Goal: Task Accomplishment & Management: Complete application form

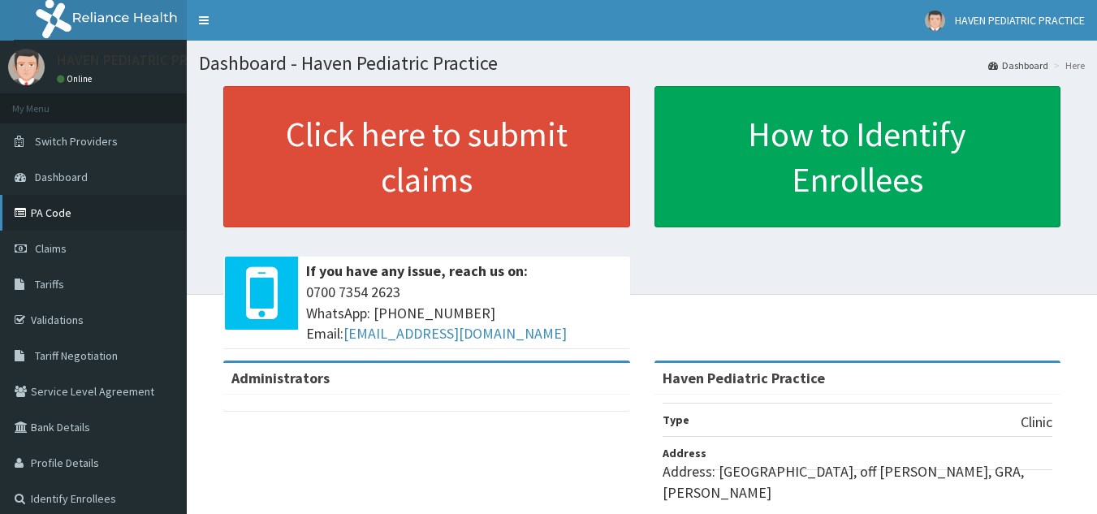
click at [58, 225] on link "PA Code" at bounding box center [93, 213] width 187 height 36
click at [63, 245] on span "Claims" at bounding box center [51, 248] width 32 height 15
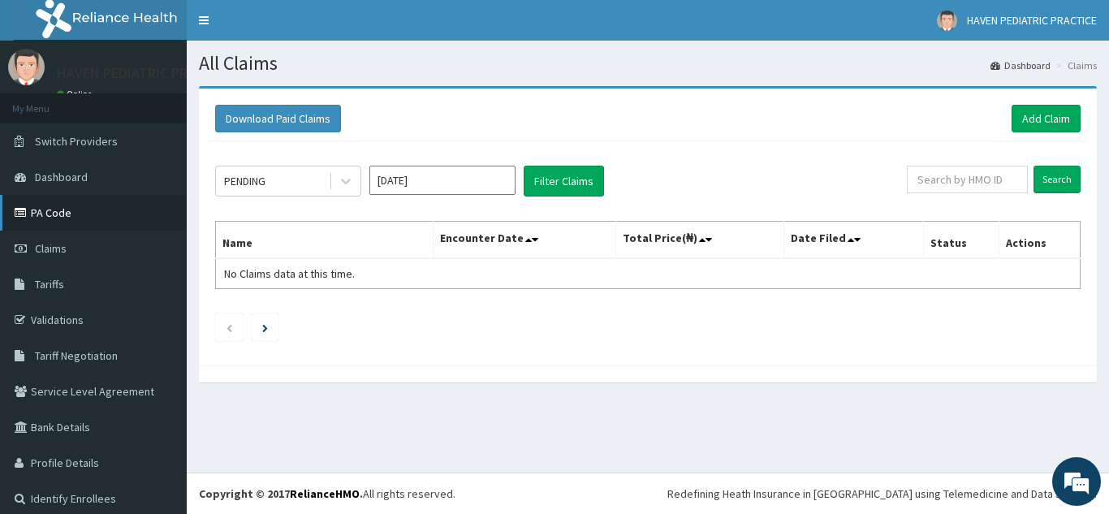
click at [61, 218] on link "PA Code" at bounding box center [93, 213] width 187 height 36
click at [1034, 114] on link "Add Claim" at bounding box center [1045, 119] width 69 height 28
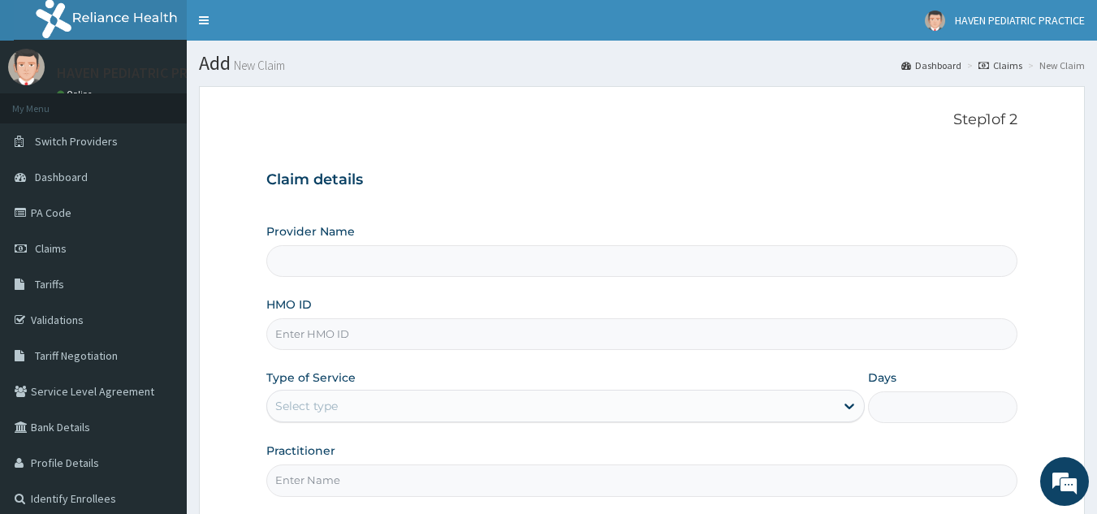
type input "Haven Pediatric Practice"
paste input "pay/10150/a"
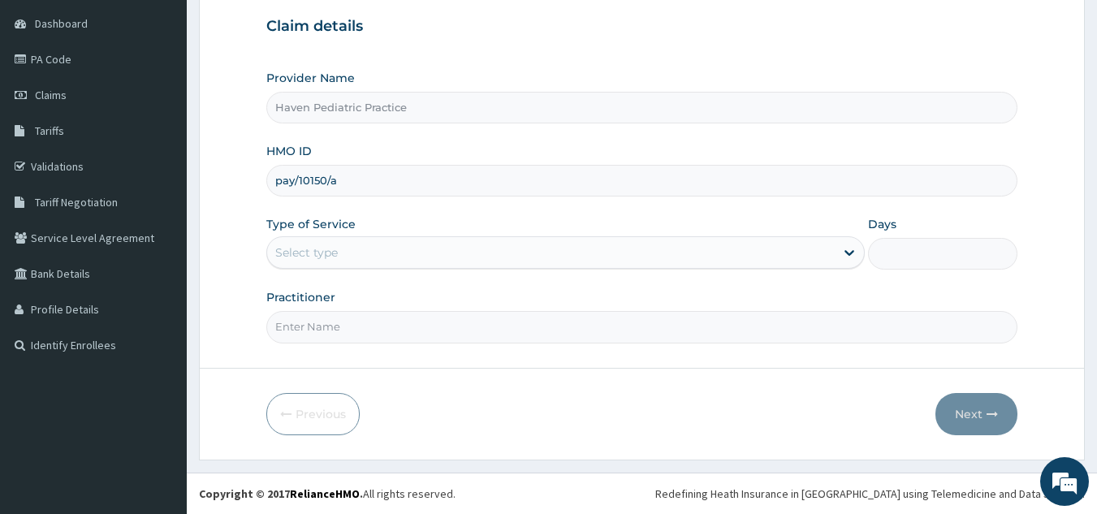
type input "pay/10150/a"
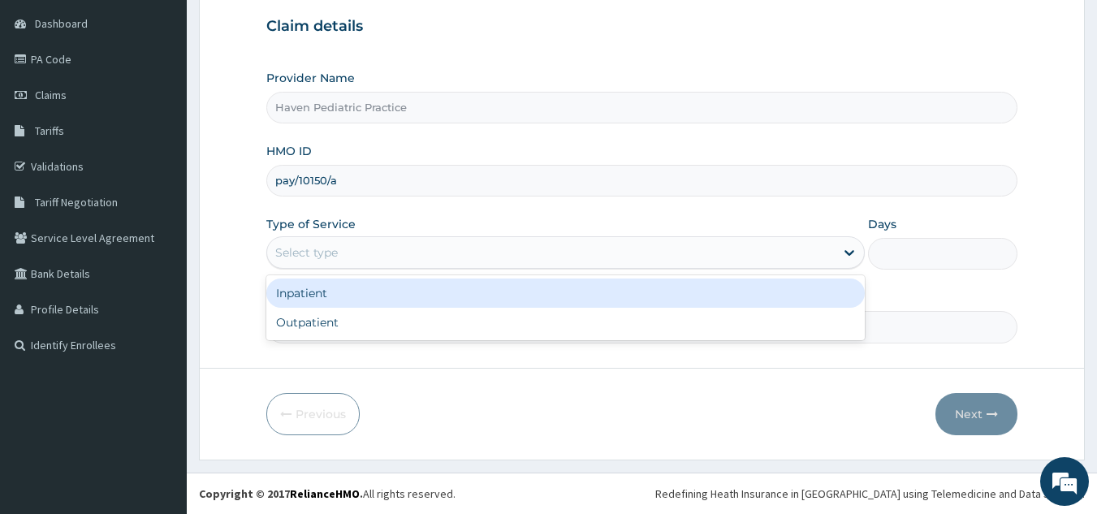
click at [474, 253] on div "Select type" at bounding box center [550, 252] width 567 height 26
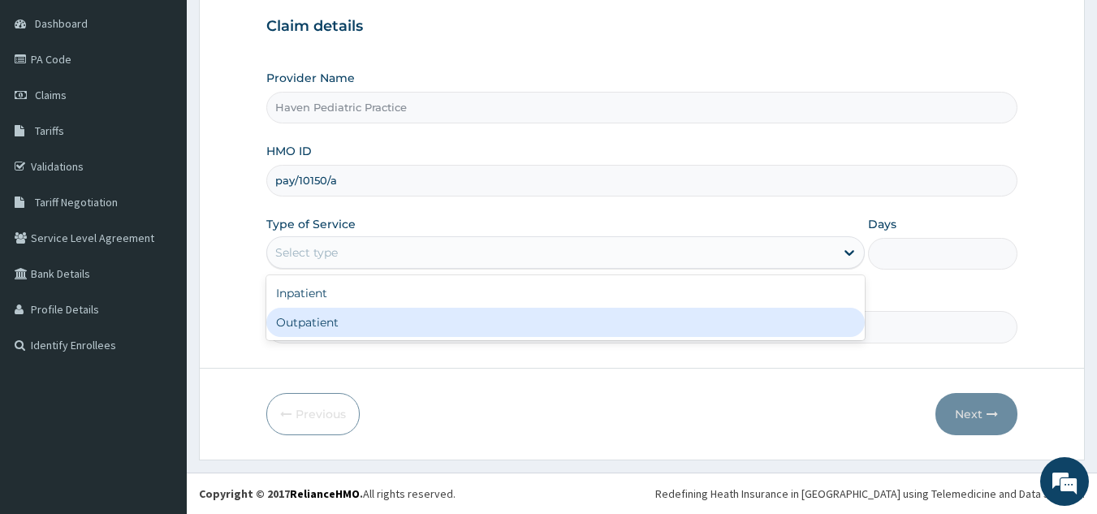
click at [429, 319] on div "Outpatient" at bounding box center [565, 322] width 598 height 29
type input "1"
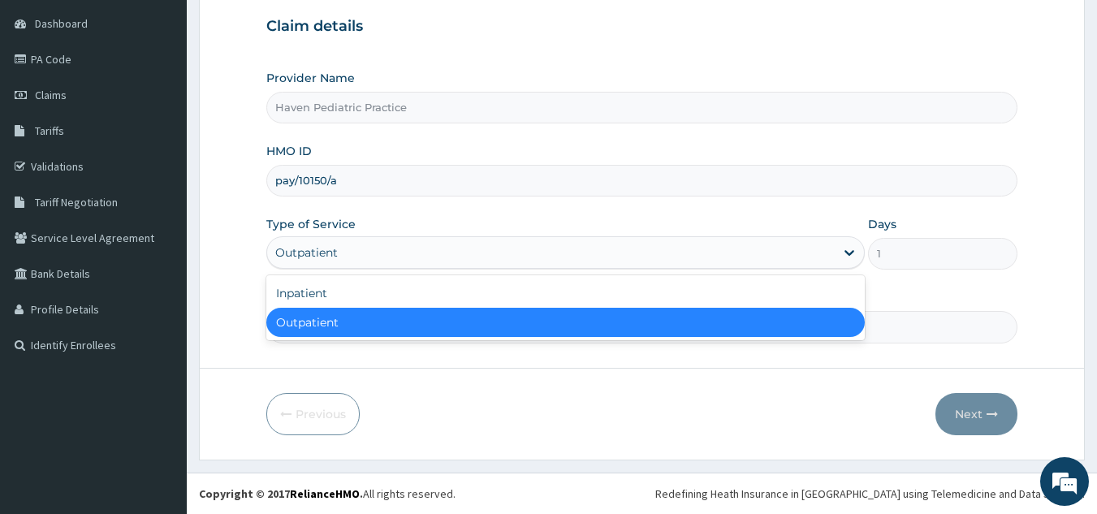
click at [478, 252] on div "Outpatient" at bounding box center [550, 252] width 567 height 26
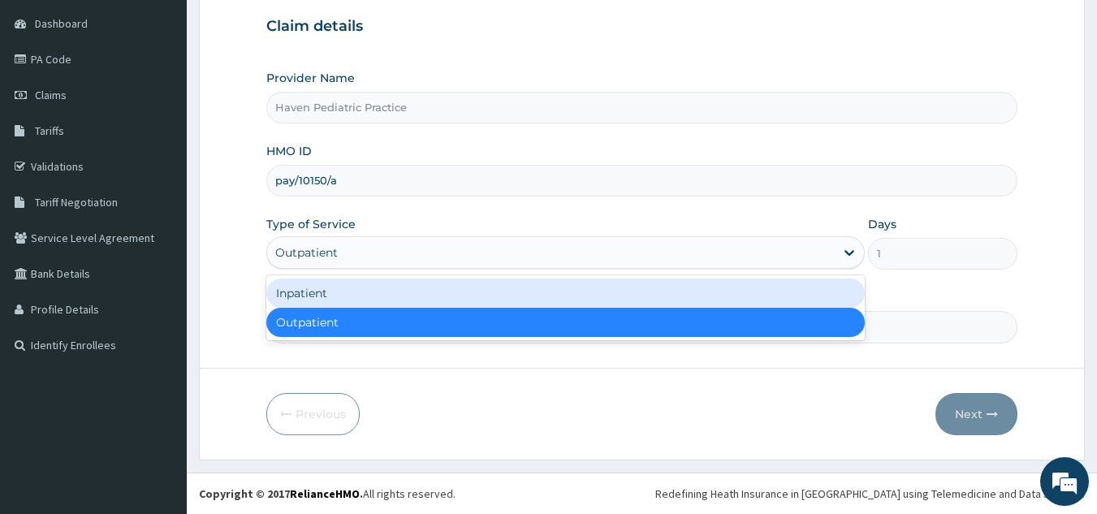
click at [450, 291] on div "Inpatient" at bounding box center [565, 292] width 598 height 29
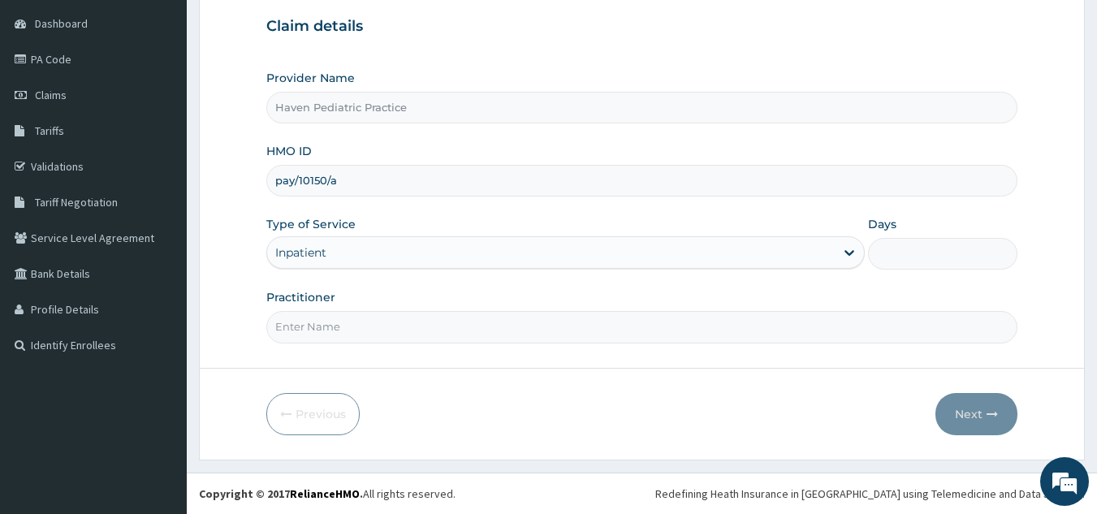
click at [883, 256] on input "Days" at bounding box center [942, 254] width 149 height 32
type input "2"
click at [617, 331] on input "Practitioner" at bounding box center [642, 327] width 752 height 32
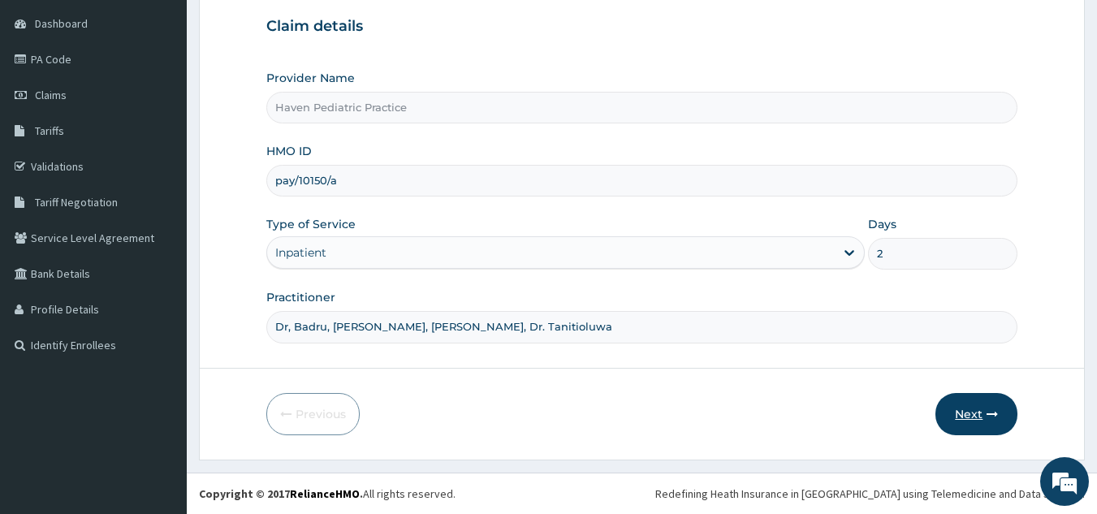
type input "Dr, Badru, Dr. Odedina, Dr. Eniola, Dr. Tanitioluwa"
click at [960, 411] on button "Next" at bounding box center [976, 414] width 82 height 42
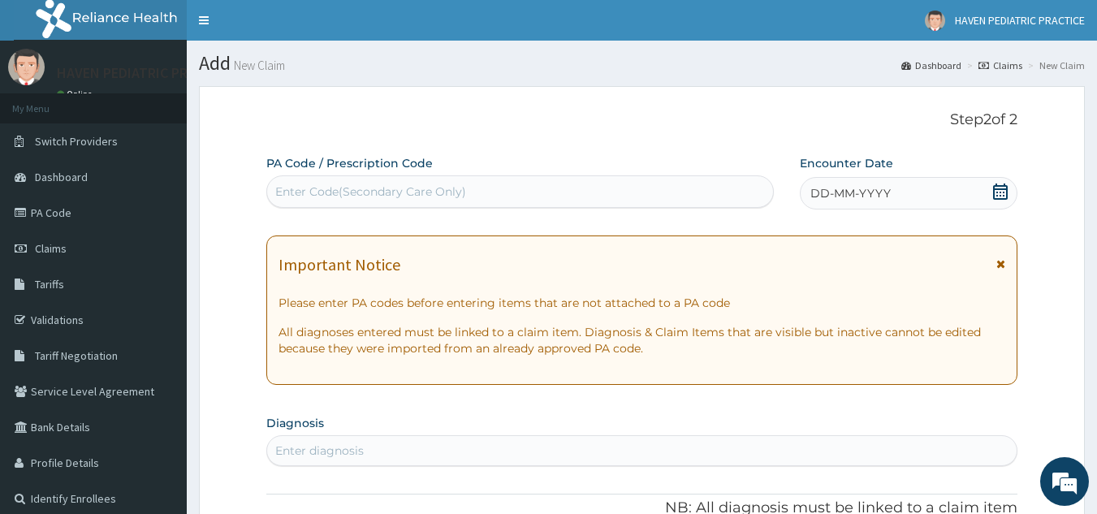
drag, startPoint x: 410, startPoint y: 191, endPoint x: 329, endPoint y: 187, distance: 81.3
click at [329, 187] on div "Enter Code(Secondary Care Only)" at bounding box center [370, 191] width 191 height 16
click at [321, 187] on div "Enter Code(Secondary Care Only)" at bounding box center [370, 191] width 191 height 16
paste input "PA/622D98"
type input "PA/622D98"
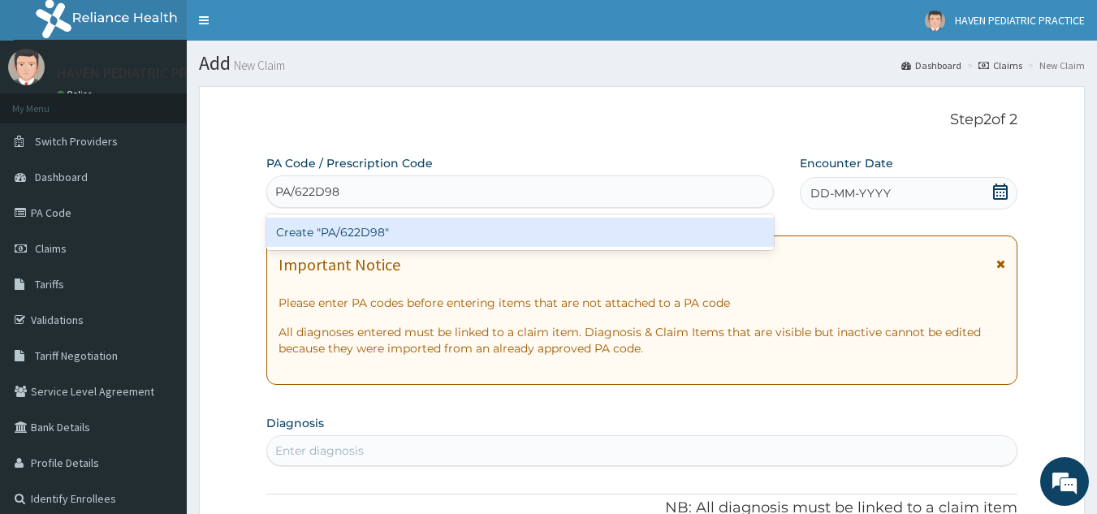
click at [372, 232] on div "Create "PA/622D98"" at bounding box center [520, 232] width 508 height 29
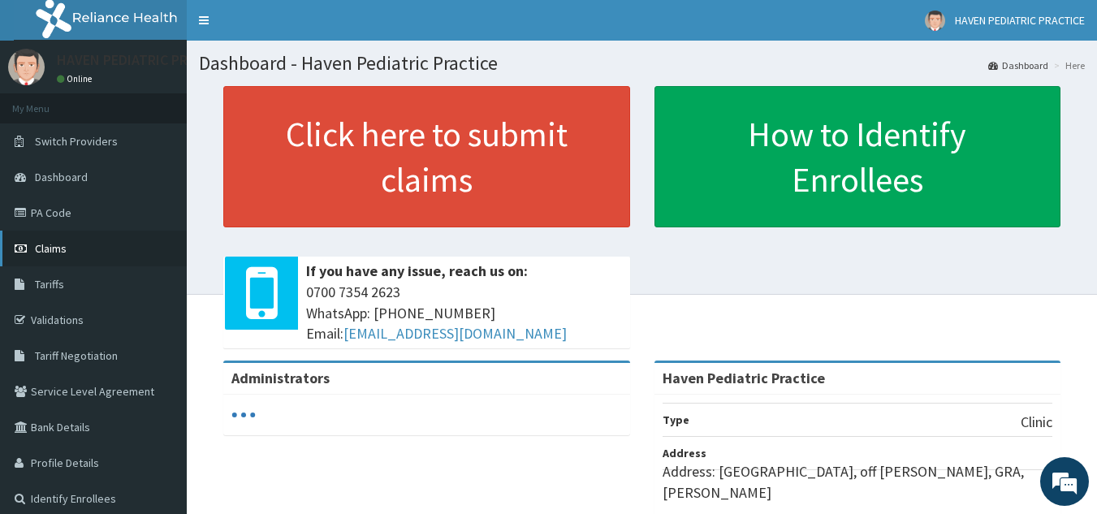
click at [62, 246] on span "Claims" at bounding box center [51, 248] width 32 height 15
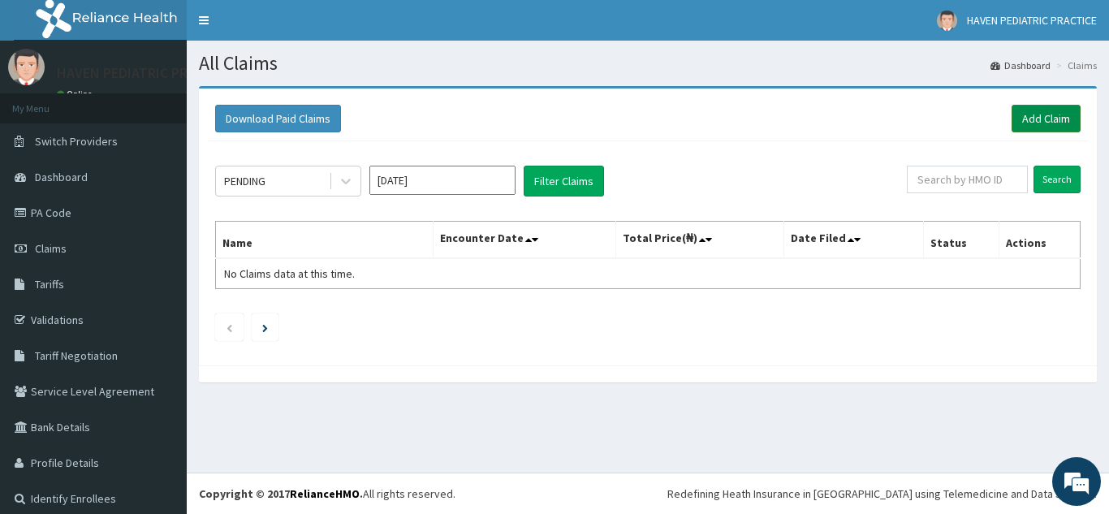
click at [1025, 114] on link "Add Claim" at bounding box center [1045, 119] width 69 height 28
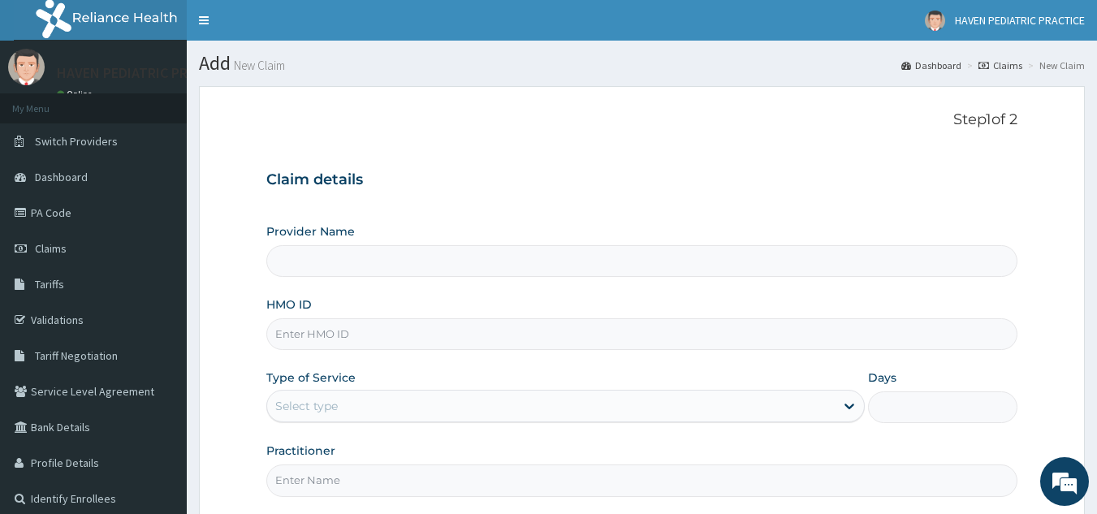
type input "Haven Pediatric Practice"
click at [409, 343] on input "HMO ID" at bounding box center [642, 334] width 752 height 32
type input "pay/10150/a"
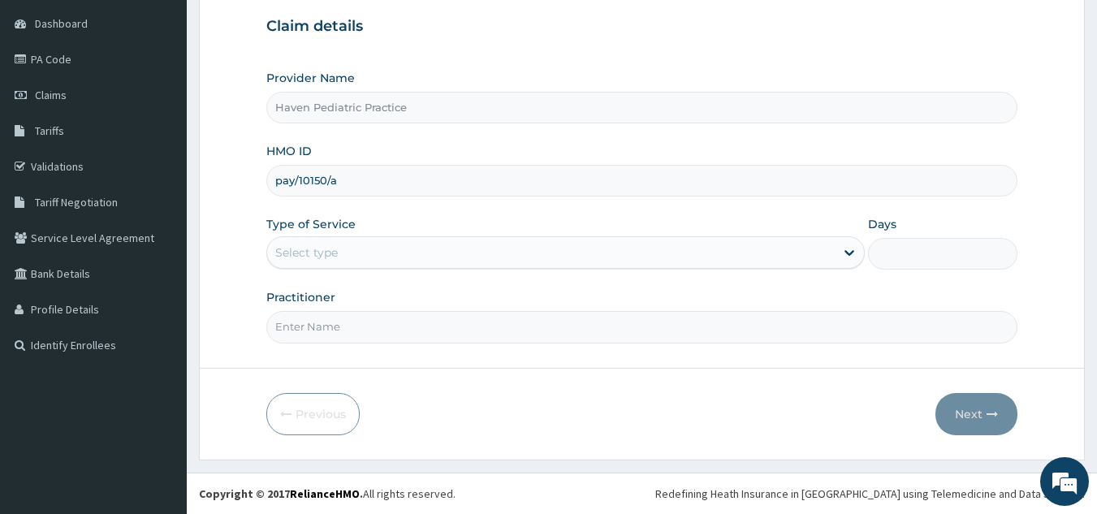
click at [407, 249] on div "Select type" at bounding box center [550, 252] width 567 height 26
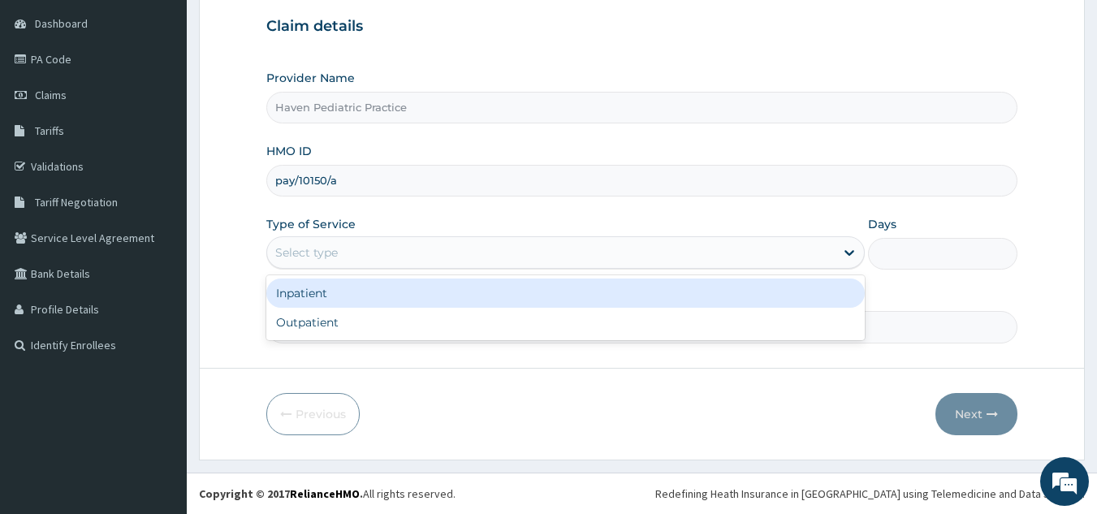
click at [411, 293] on div "Inpatient" at bounding box center [565, 292] width 598 height 29
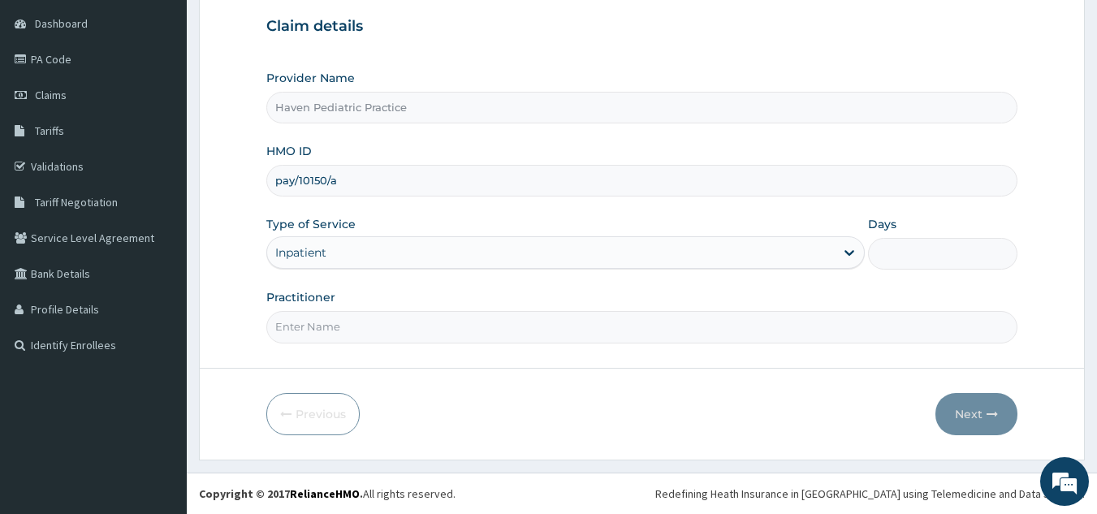
click at [927, 247] on input "Days" at bounding box center [942, 254] width 149 height 32
type input "2"
click at [563, 325] on input "Practitioner" at bounding box center [642, 327] width 752 height 32
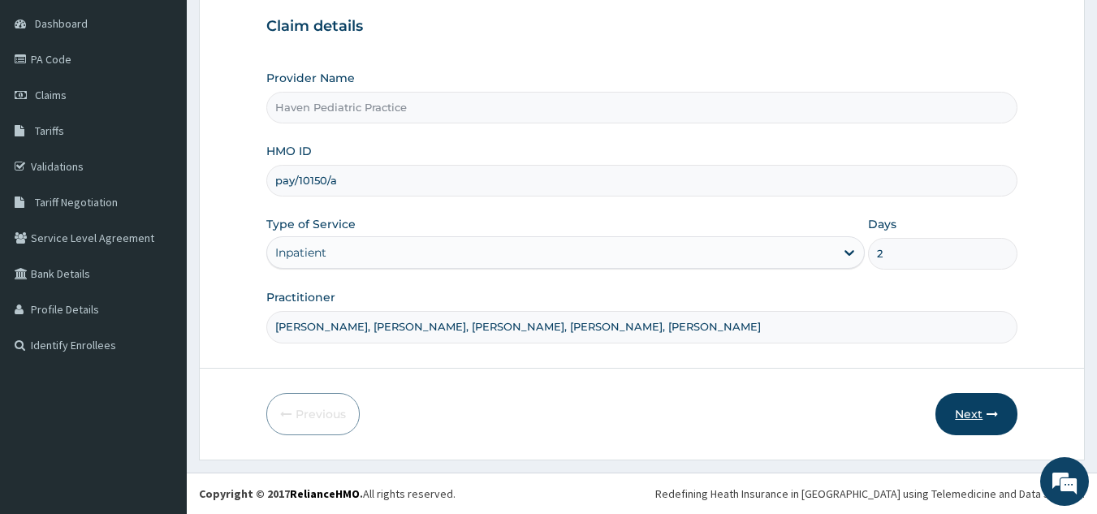
type input "Dr. Badru, Dr. Tani, Dr. Odedina, Dr. Eniola, Dr. Amara"
click at [971, 411] on button "Next" at bounding box center [976, 414] width 82 height 42
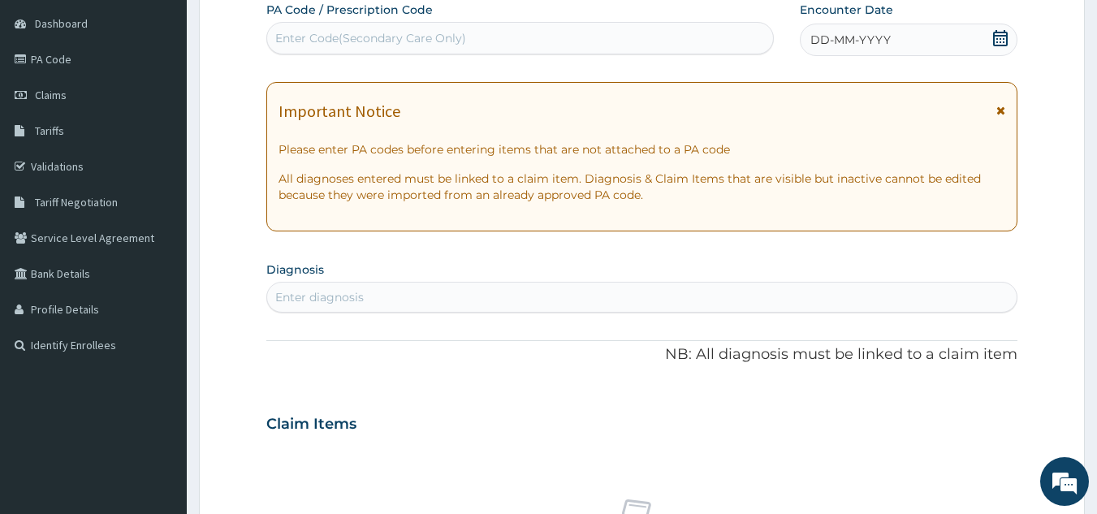
click at [401, 41] on div "Enter Code(Secondary Care Only)" at bounding box center [370, 38] width 191 height 16
type input "PA/622D98"
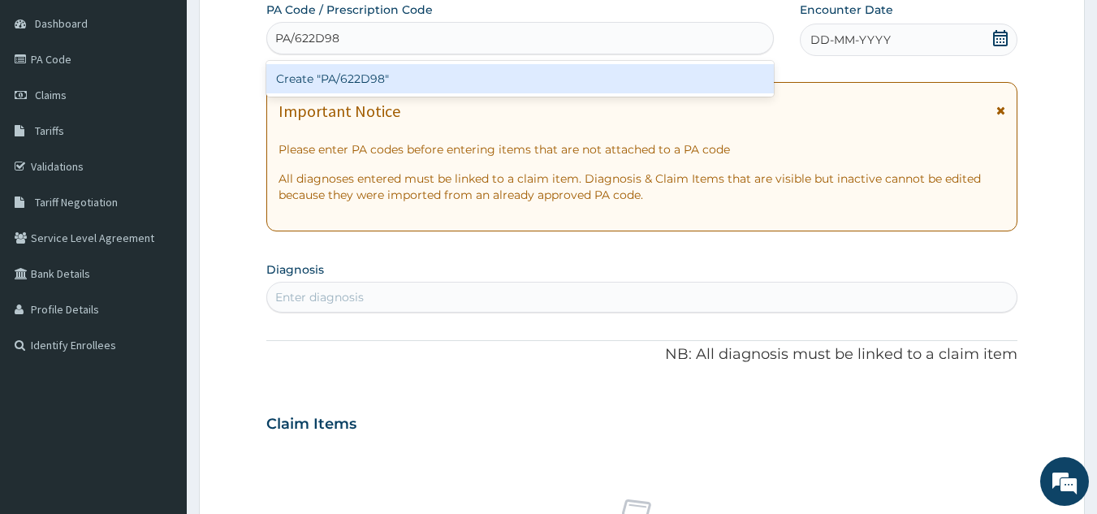
click at [497, 80] on div "Create "PA/622D98"" at bounding box center [520, 78] width 508 height 29
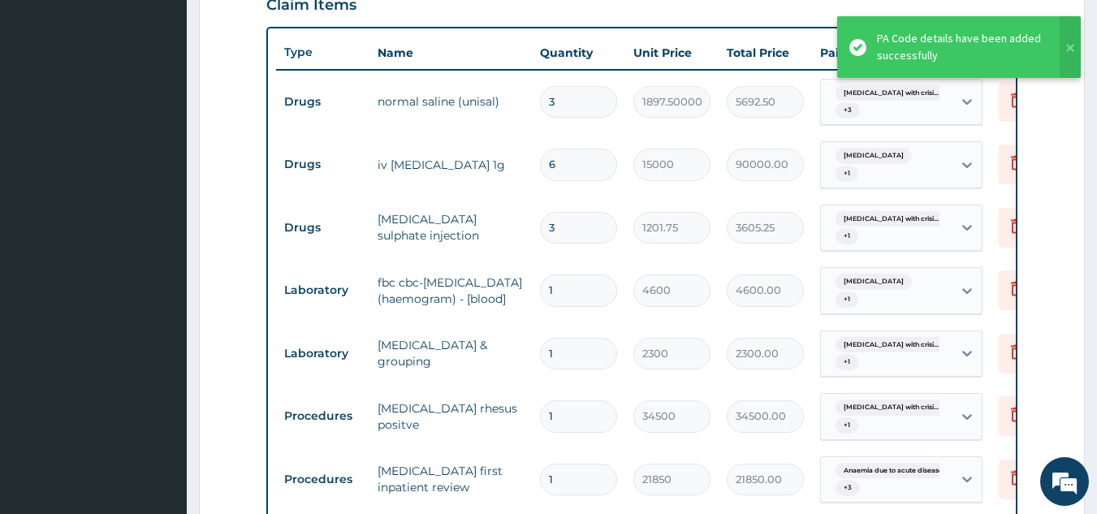
scroll to position [496, 0]
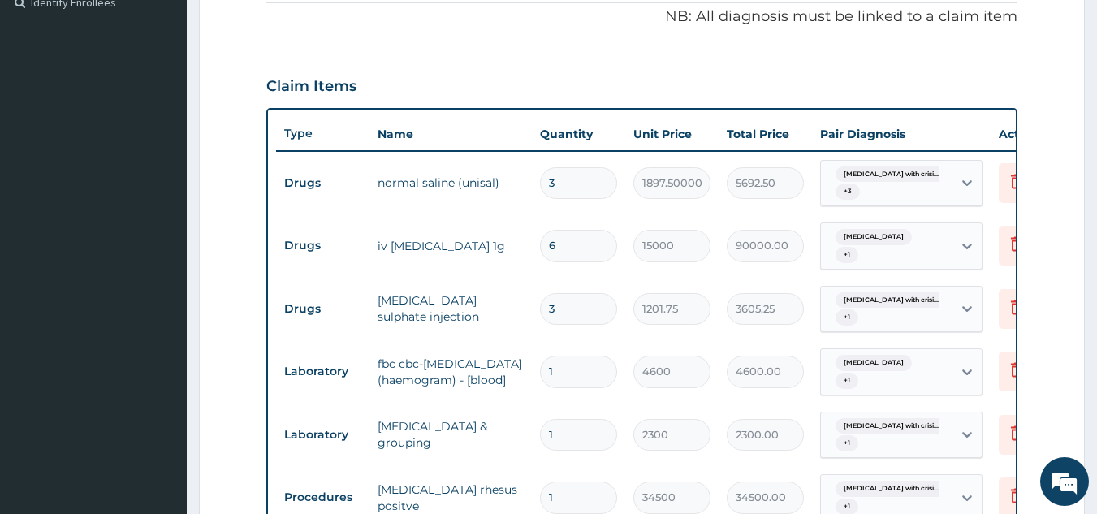
click at [584, 245] on input "6" at bounding box center [578, 246] width 77 height 32
type input "0.00"
type input "4"
type input "60000.00"
type input "3"
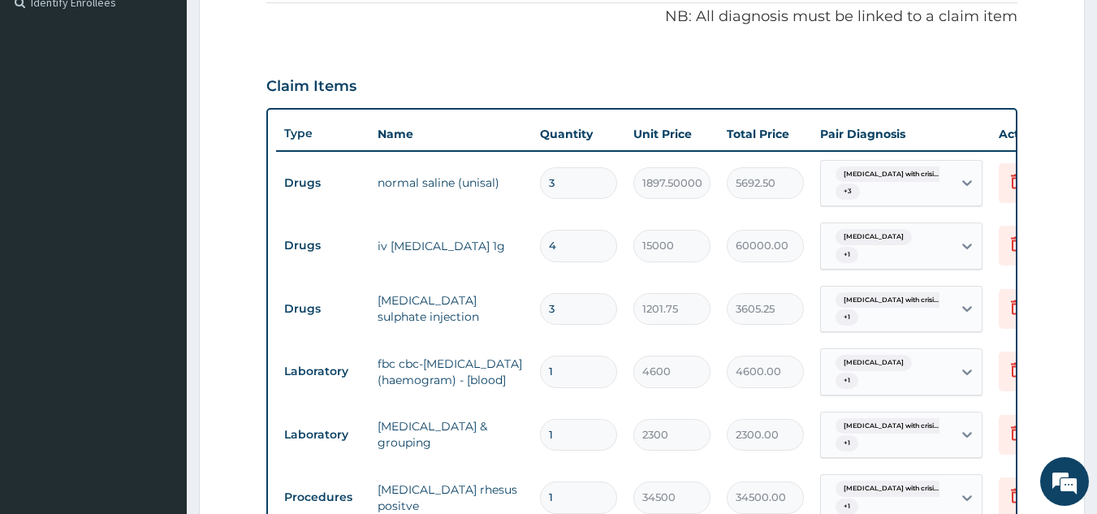
type input "45000.00"
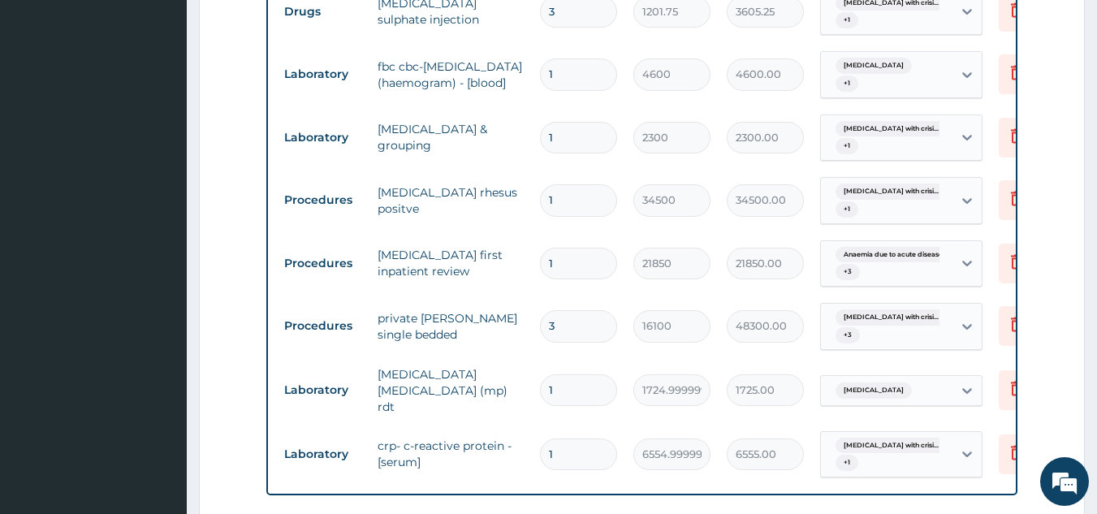
scroll to position [821, 0]
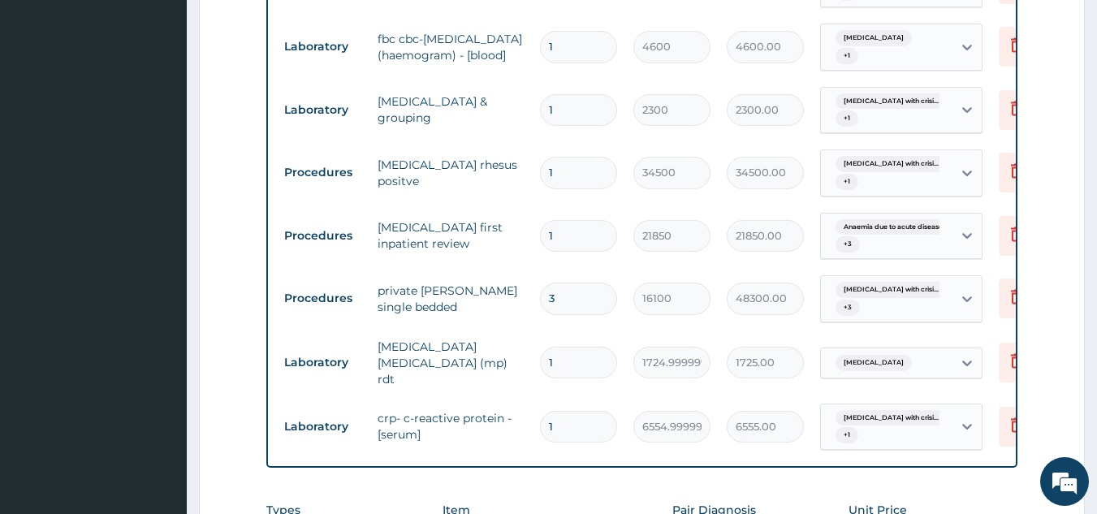
type input "3"
click at [562, 303] on input "3" at bounding box center [578, 298] width 77 height 32
type input "0.00"
type input "2"
type input "32200.00"
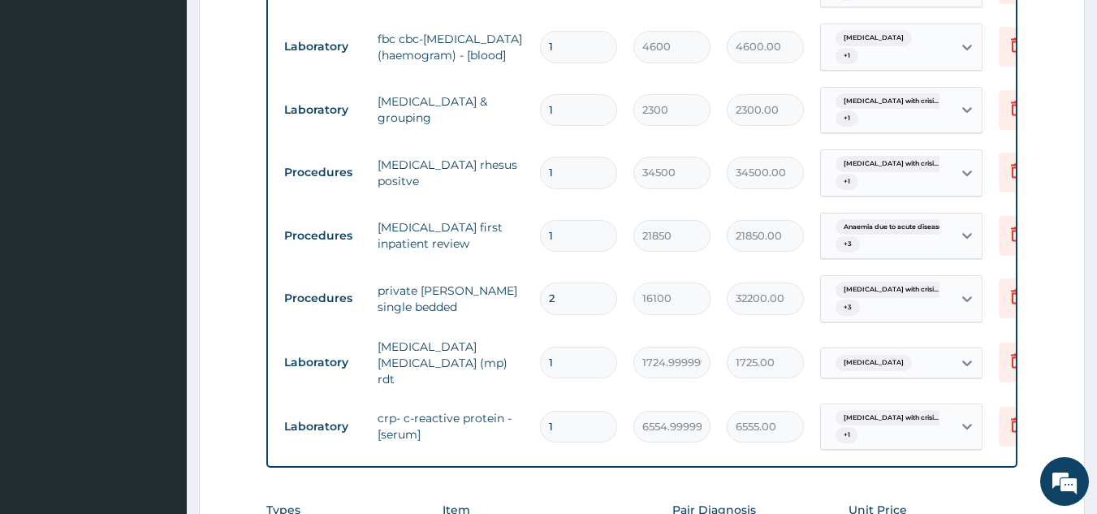
type input "2"
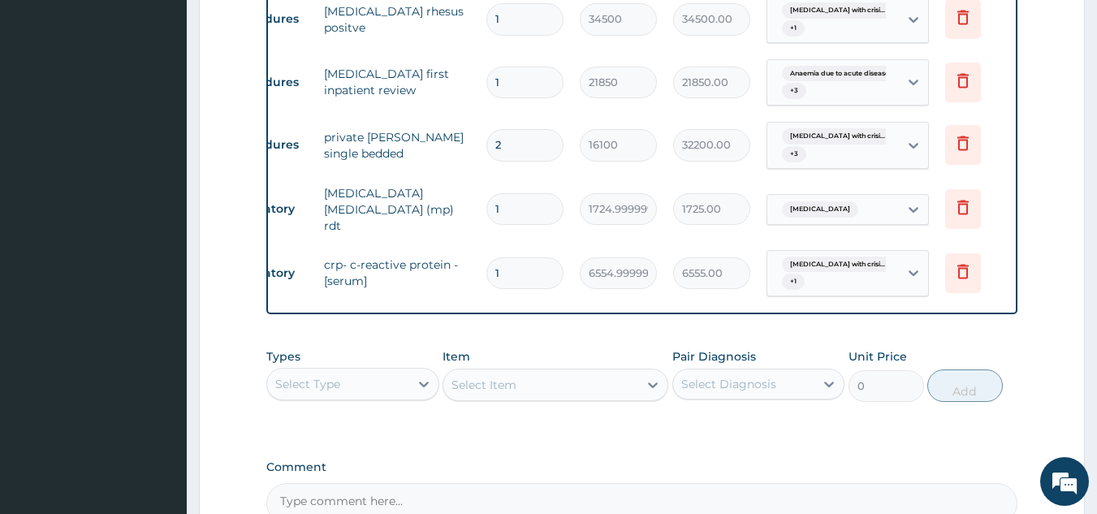
scroll to position [0, 63]
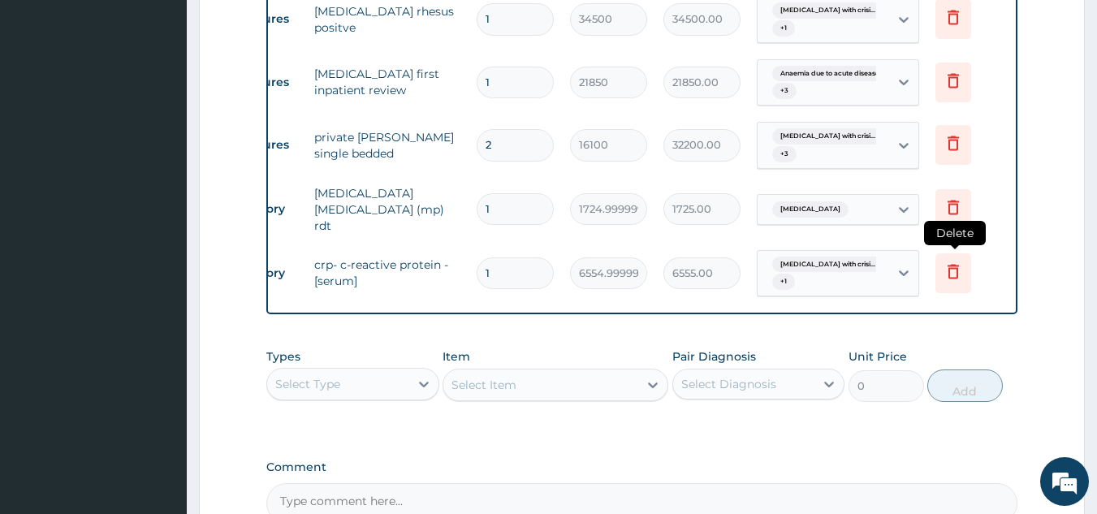
click at [953, 263] on icon at bounding box center [952, 270] width 19 height 19
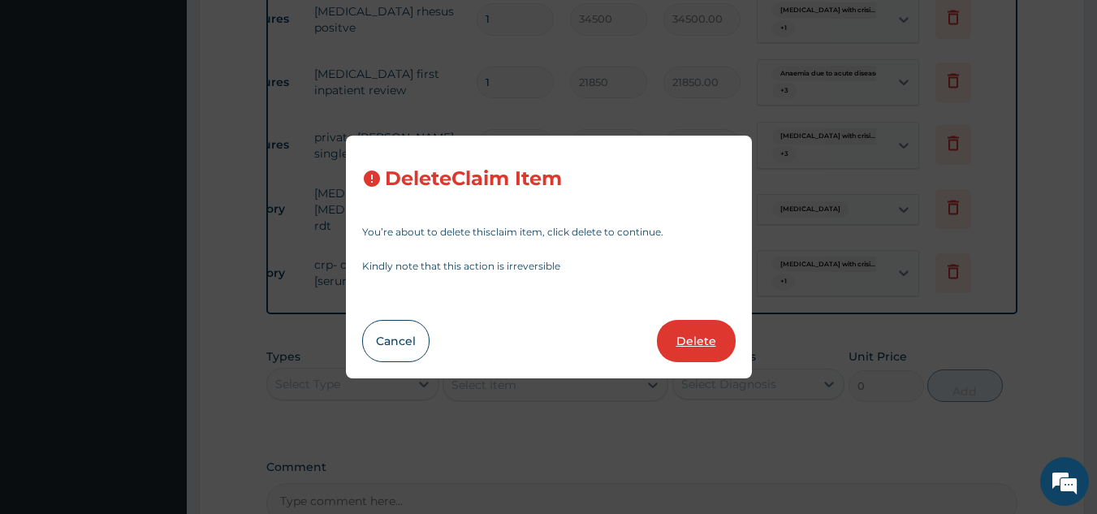
click at [685, 340] on button "Delete" at bounding box center [696, 341] width 79 height 42
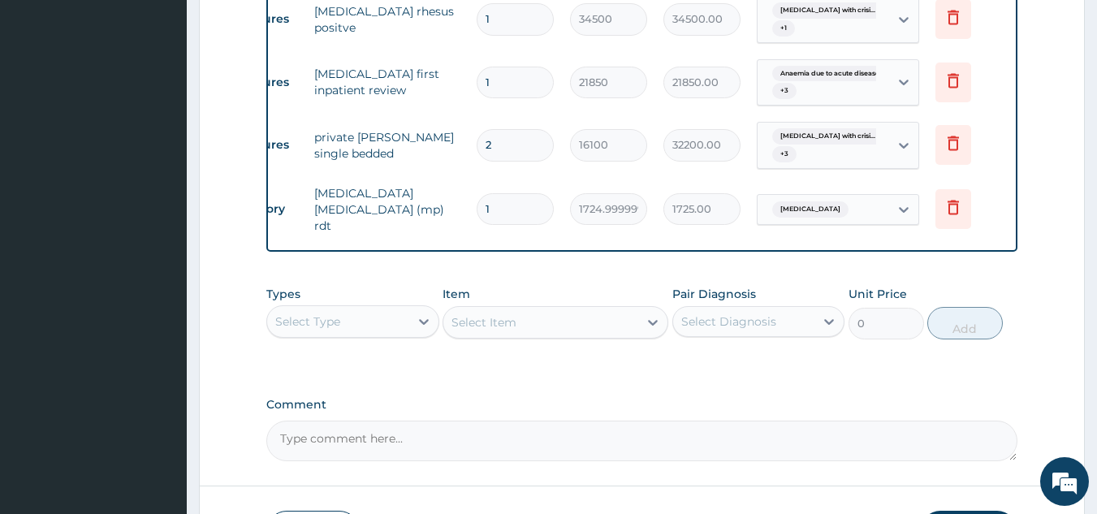
scroll to position [0, 0]
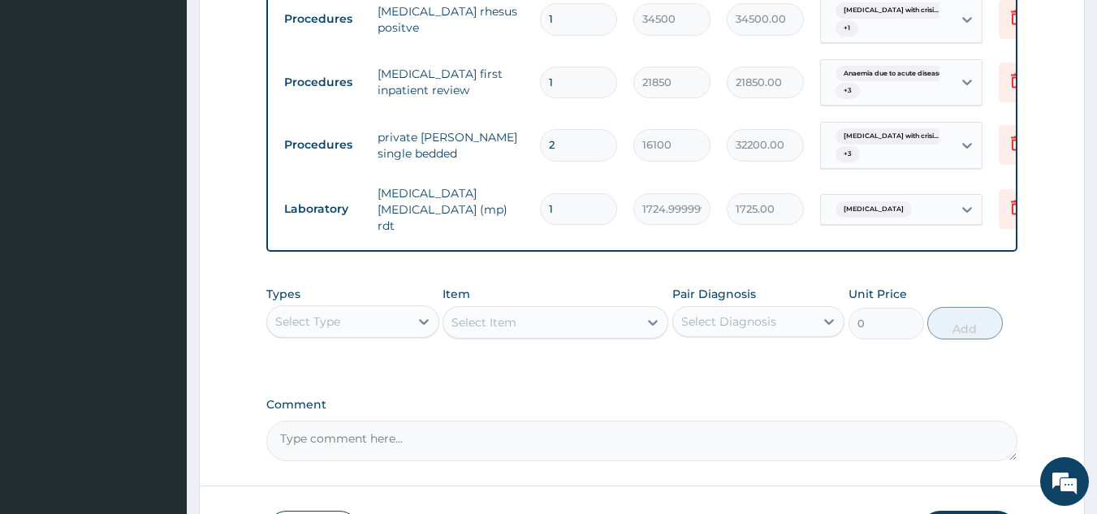
click at [373, 323] on div "Select Type" at bounding box center [338, 321] width 142 height 26
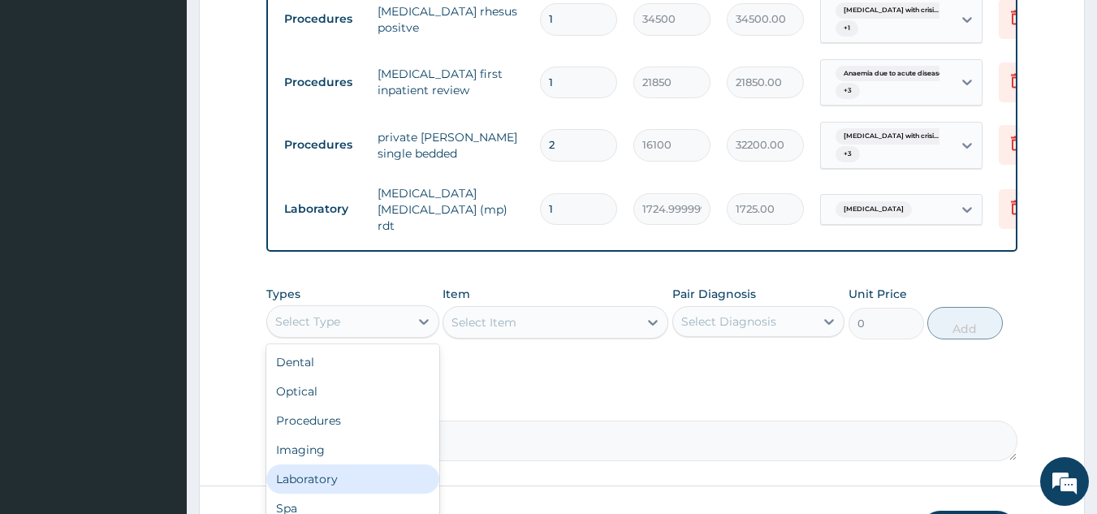
click at [381, 493] on div "Laboratory" at bounding box center [352, 478] width 173 height 29
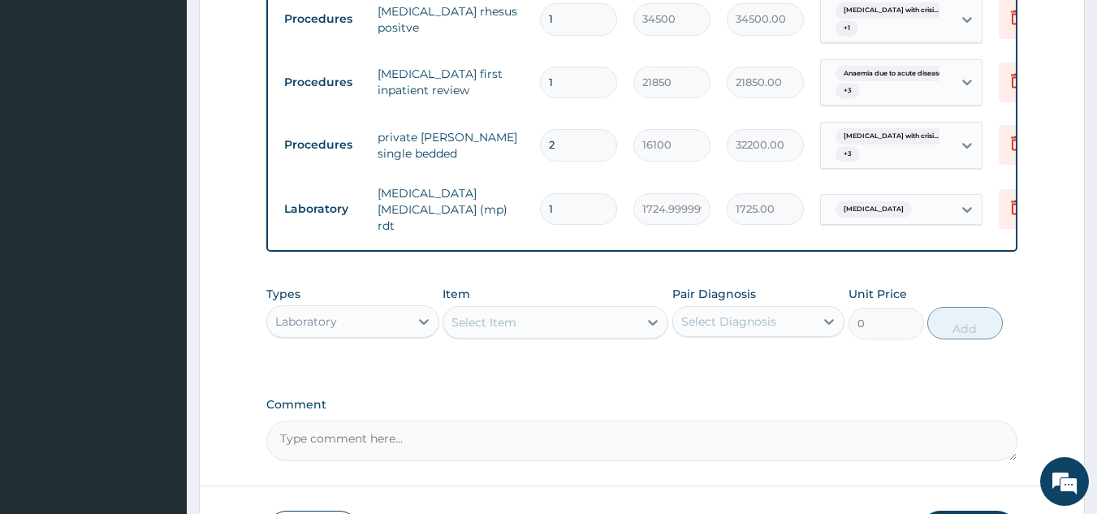
click at [552, 331] on div "Select Item" at bounding box center [540, 322] width 195 height 26
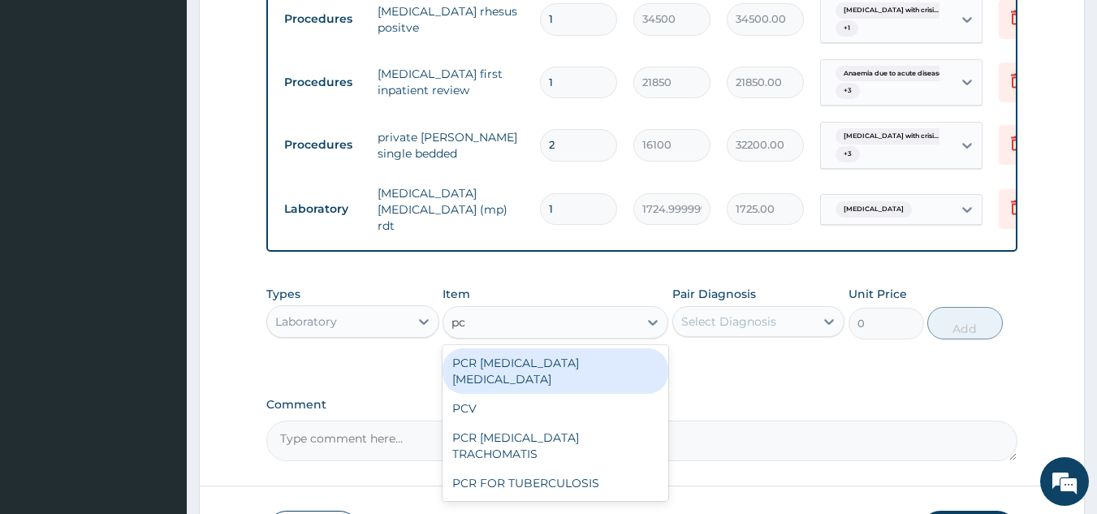
type input "pcv"
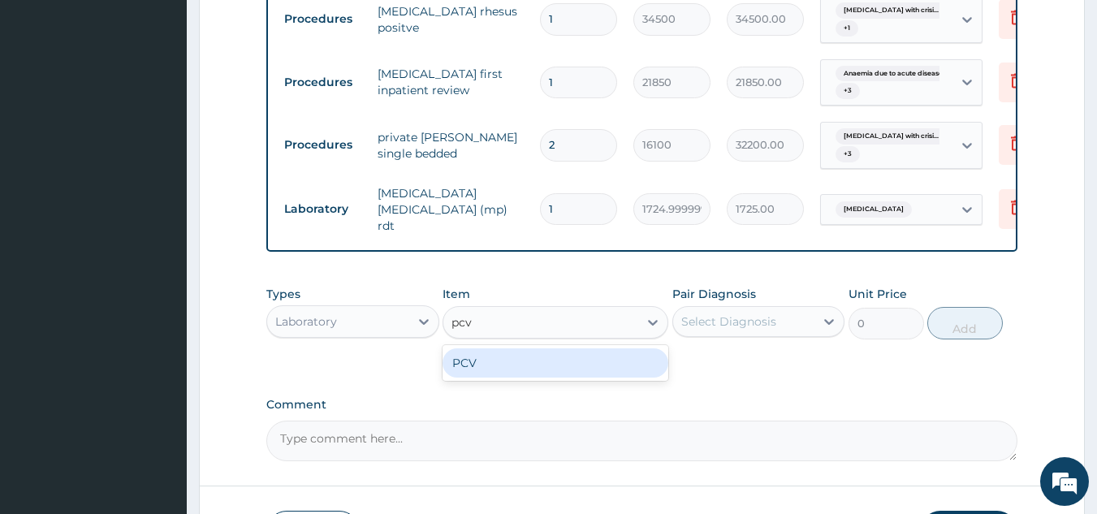
click at [570, 369] on div "PCV" at bounding box center [555, 362] width 226 height 29
type input "2300"
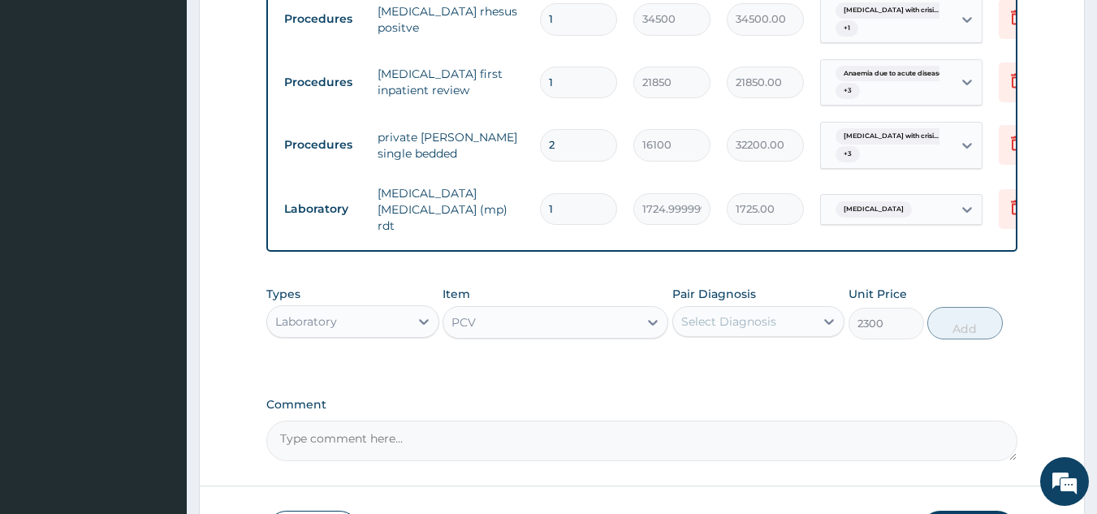
click at [731, 328] on div "Select Diagnosis" at bounding box center [728, 321] width 95 height 16
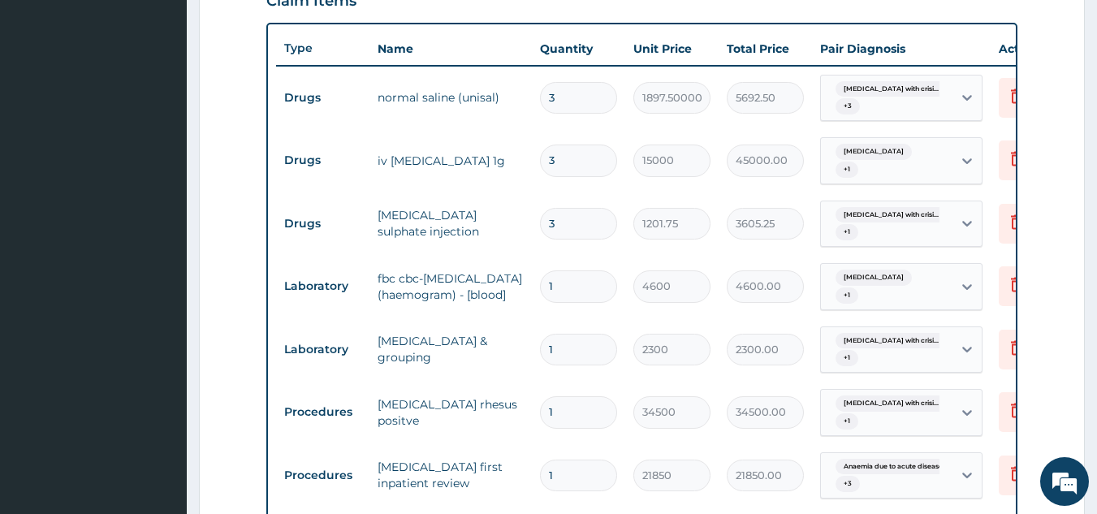
scroll to position [487, 0]
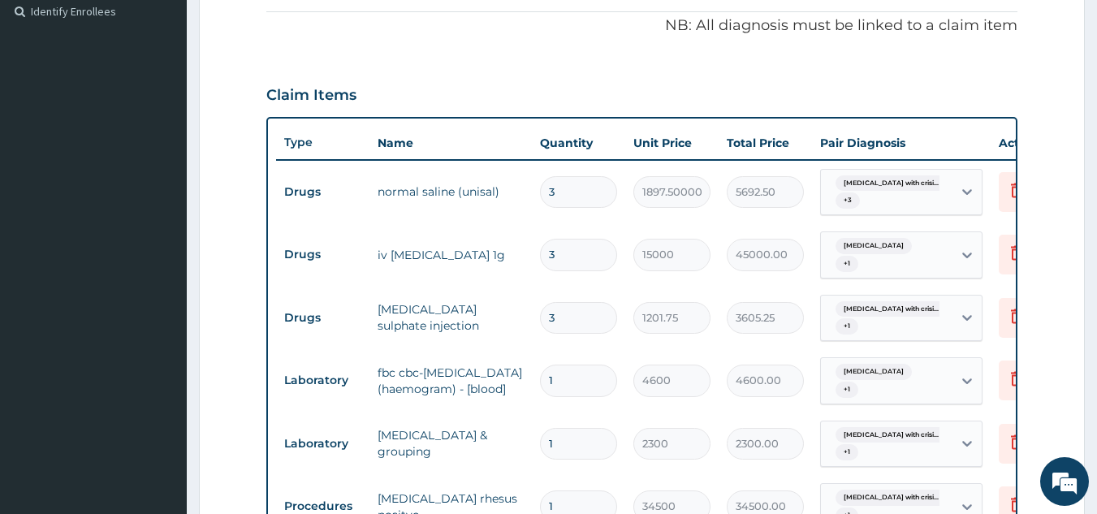
click at [564, 194] on input "3" at bounding box center [578, 192] width 77 height 32
type input "0.00"
type input "6"
type input "11385.00"
type input "6"
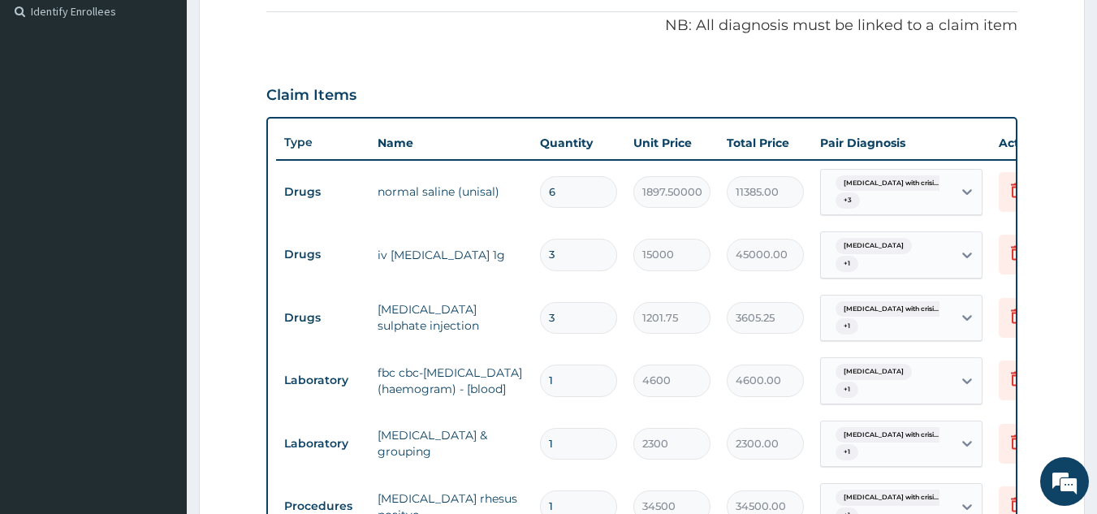
click at [571, 256] on input "3" at bounding box center [578, 255] width 77 height 32
type input "0.00"
type input "6"
type input "90000.00"
type input "3"
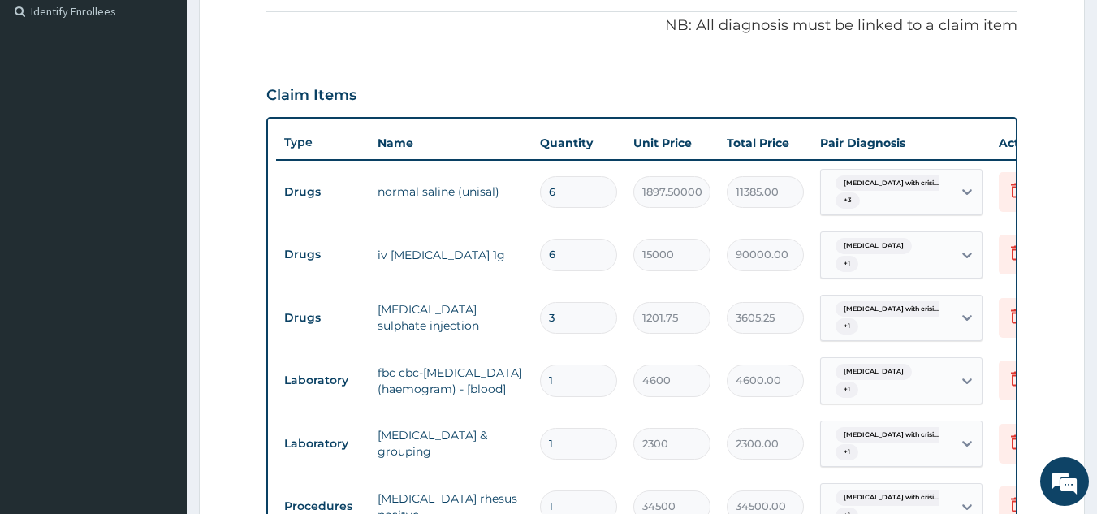
type input "45000.00"
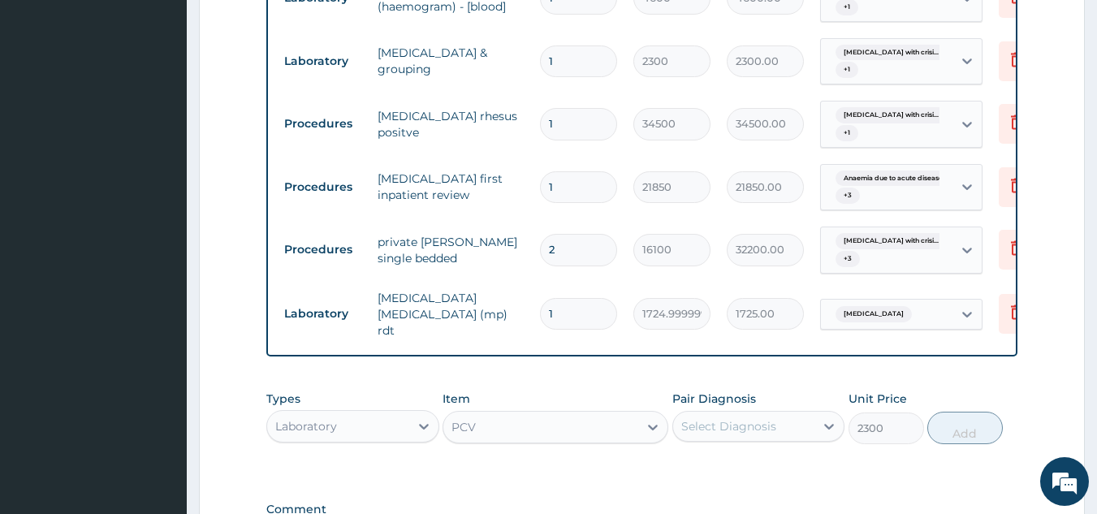
scroll to position [893, 0]
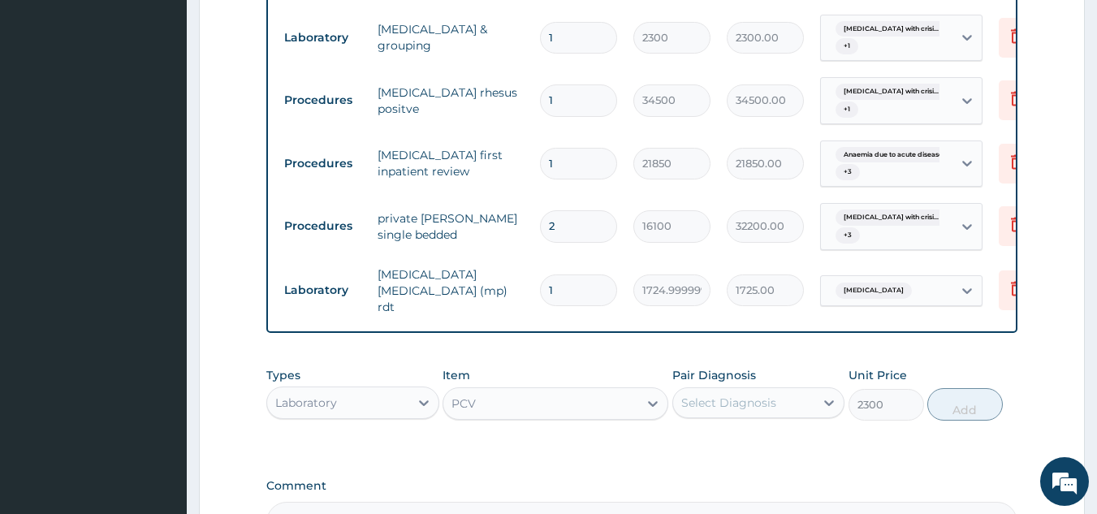
click at [561, 231] on input "2" at bounding box center [578, 226] width 77 height 32
type input "0.00"
type input "3"
type input "48300.00"
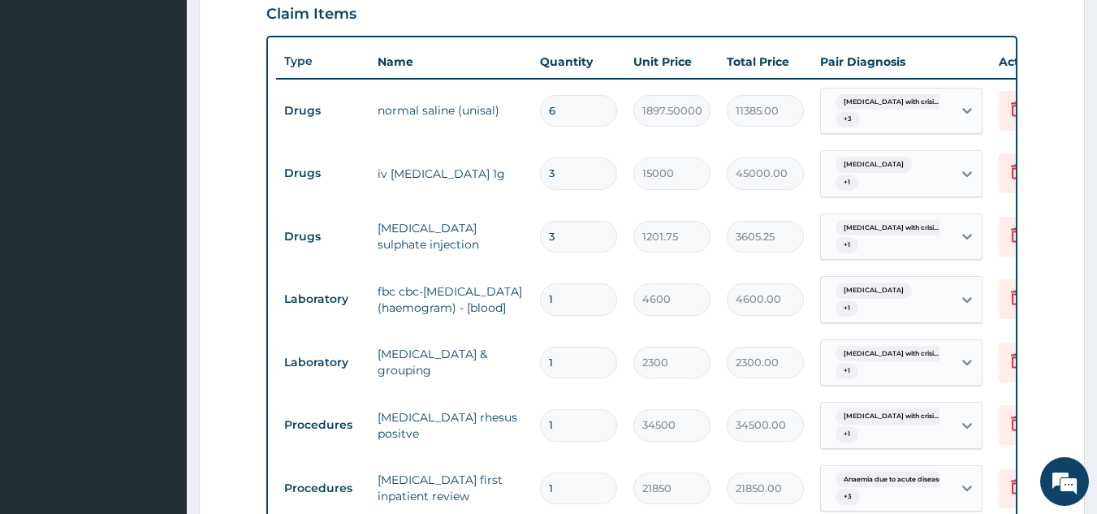
scroll to position [649, 0]
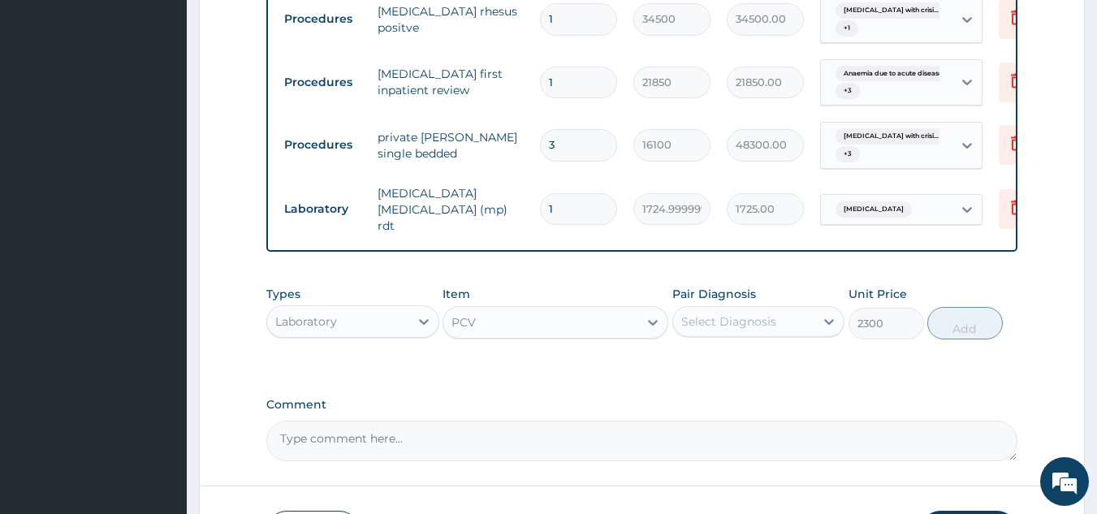
type input "2"
type input "32200.00"
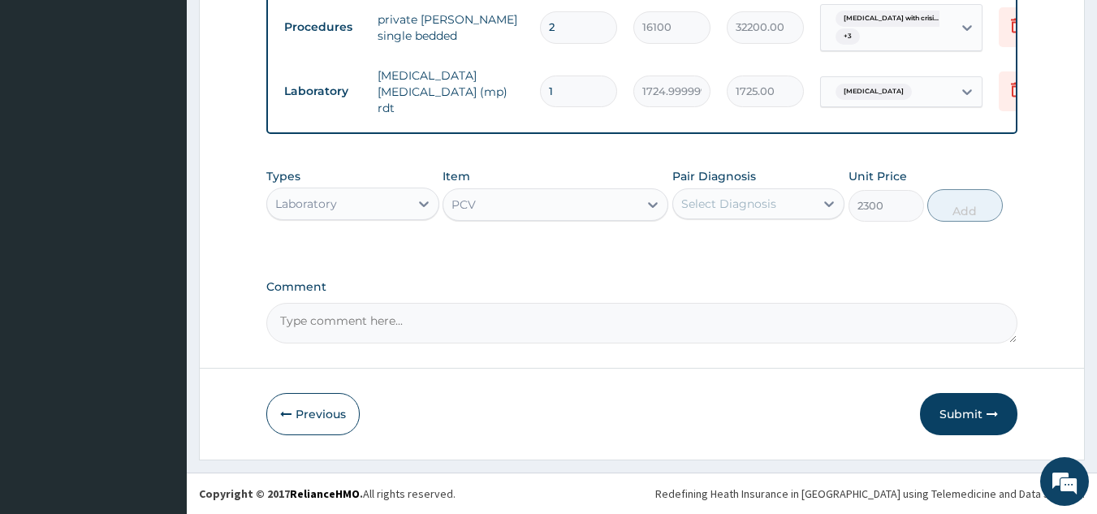
scroll to position [1097, 0]
click at [957, 411] on button "Submit" at bounding box center [968, 414] width 97 height 42
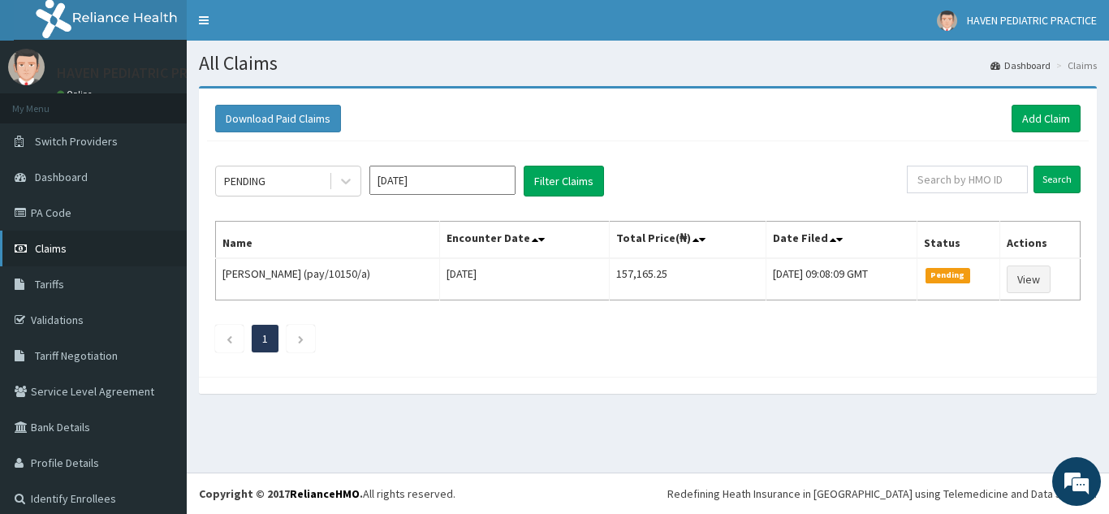
click at [55, 253] on span "Claims" at bounding box center [51, 248] width 32 height 15
click at [1024, 122] on link "Add Claim" at bounding box center [1045, 119] width 69 height 28
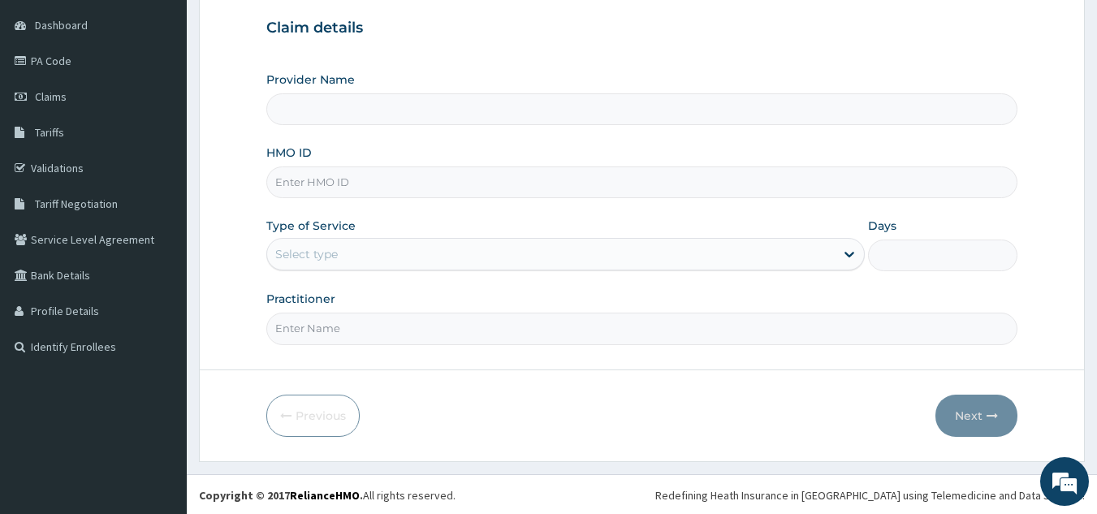
scroll to position [153, 0]
click at [359, 179] on input "HMO ID" at bounding box center [642, 181] width 752 height 32
type input "Haven Pediatric Practice"
type input "pay/10150/a"
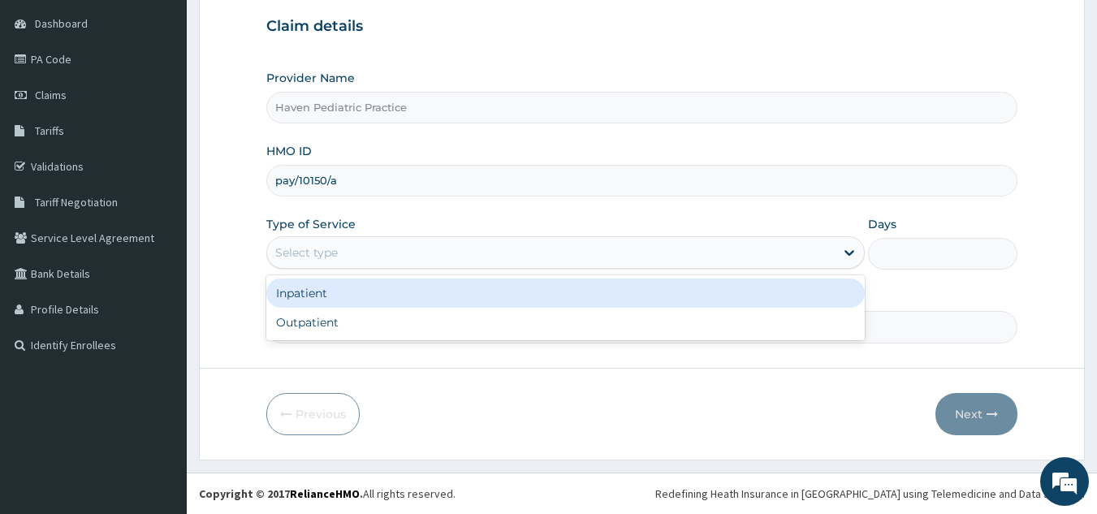
click at [377, 244] on div "Select type" at bounding box center [550, 252] width 567 height 26
click at [358, 296] on div "Inpatient" at bounding box center [565, 292] width 598 height 29
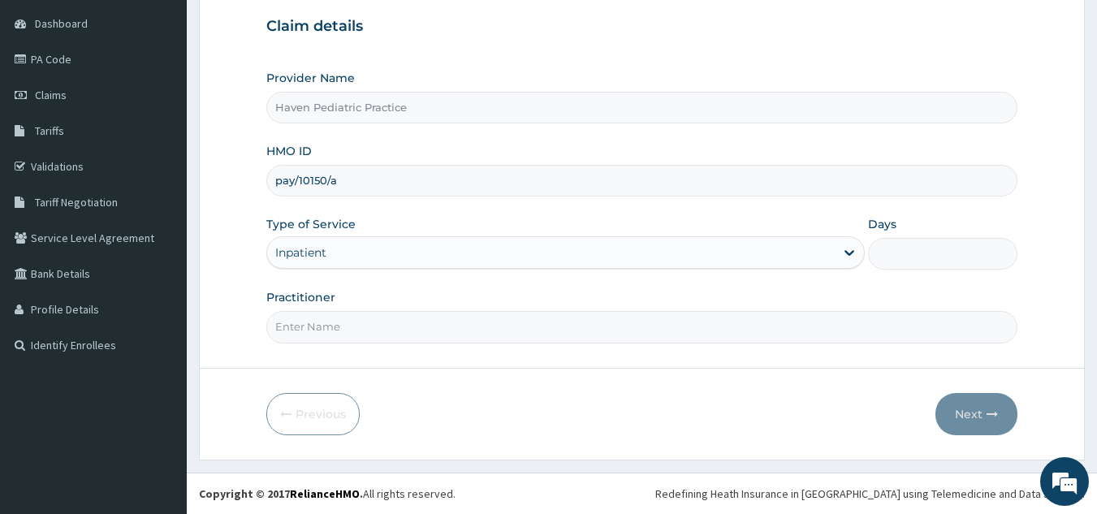
click at [883, 253] on input "Days" at bounding box center [942, 254] width 149 height 32
type input "3"
click at [330, 326] on input "Practitioner" at bounding box center [642, 327] width 752 height 32
type input "Dr. Odedina"
click at [978, 414] on button "Next" at bounding box center [976, 414] width 82 height 42
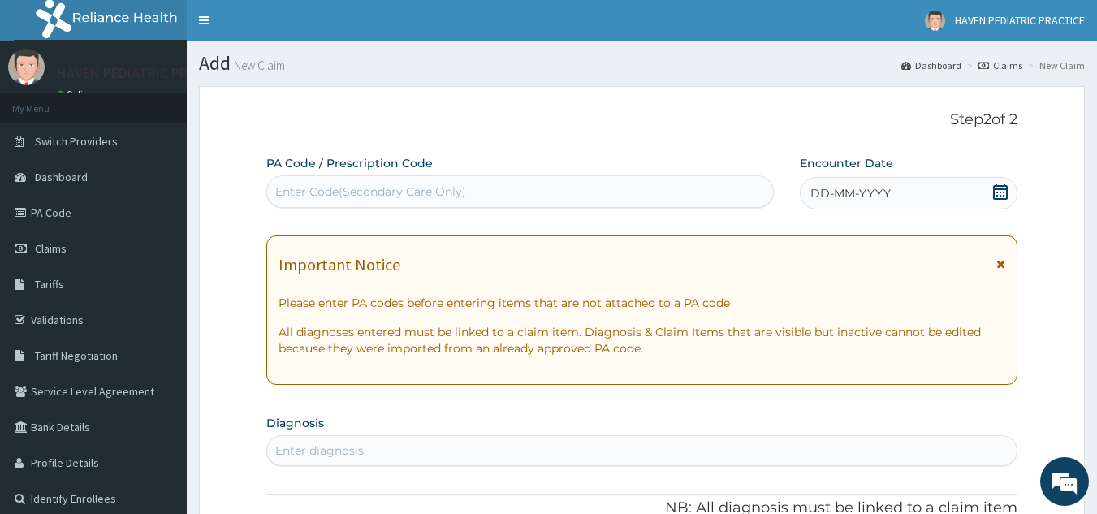
click at [526, 191] on div "Enter Code(Secondary Care Only)" at bounding box center [520, 192] width 506 height 26
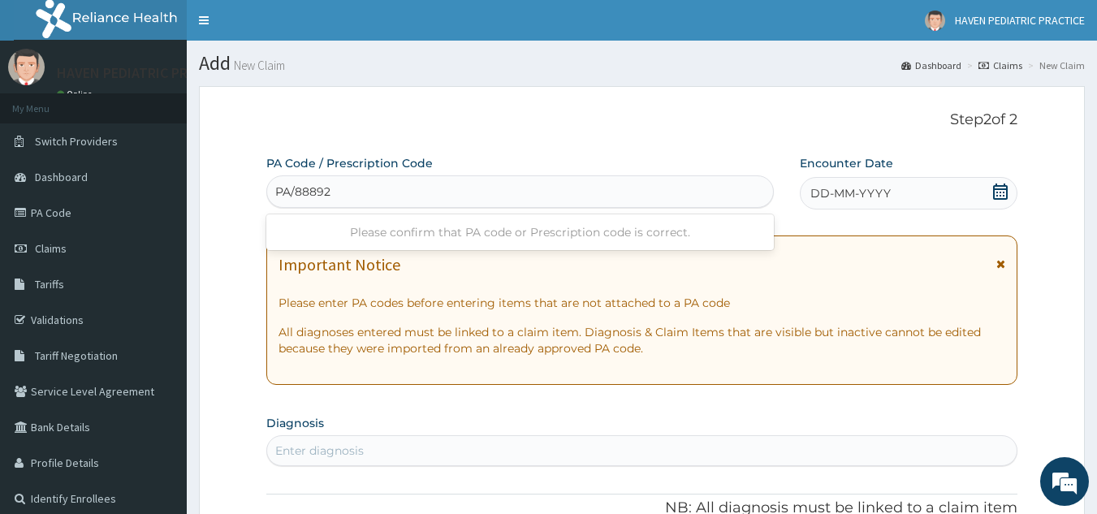
type input "PA/888927"
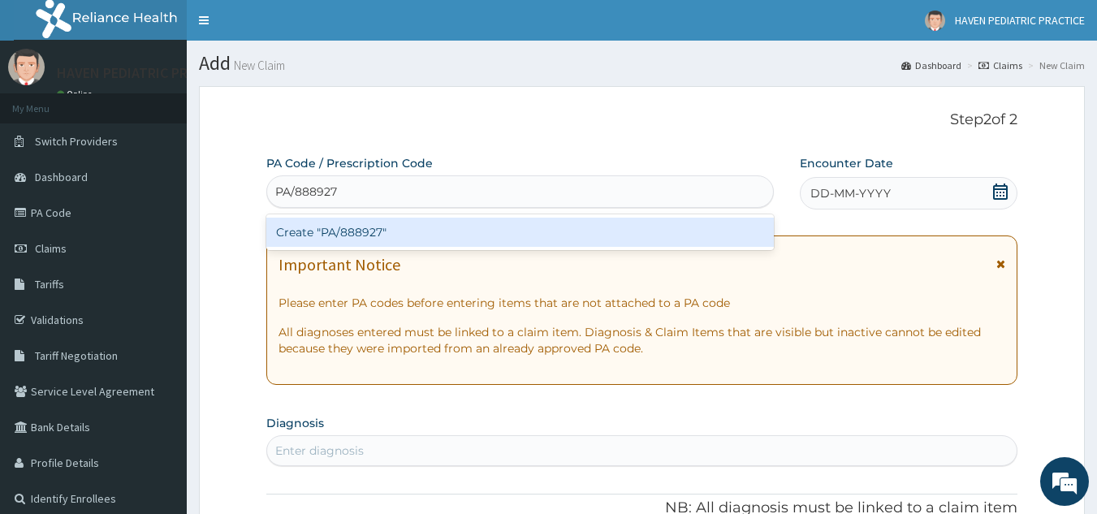
click at [515, 236] on div "Create "PA/888927"" at bounding box center [520, 232] width 508 height 29
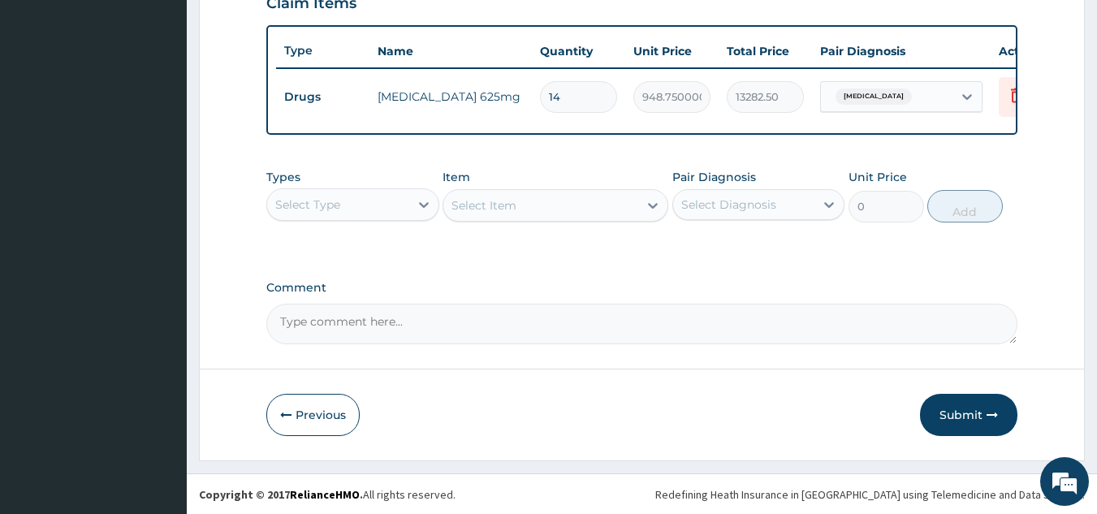
scroll to position [592, 0]
click at [953, 412] on button "Submit" at bounding box center [968, 414] width 97 height 42
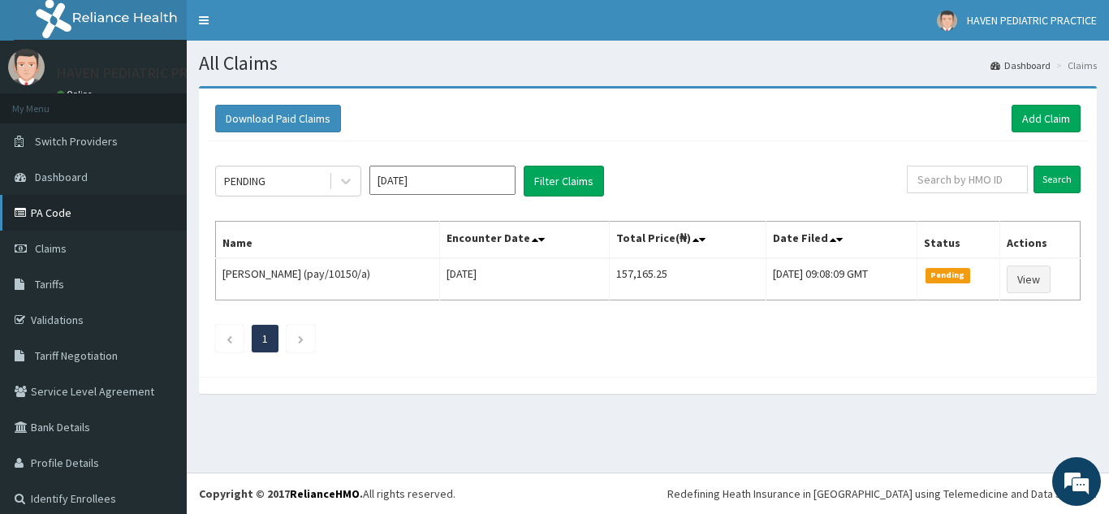
click at [75, 220] on link "PA Code" at bounding box center [93, 213] width 187 height 36
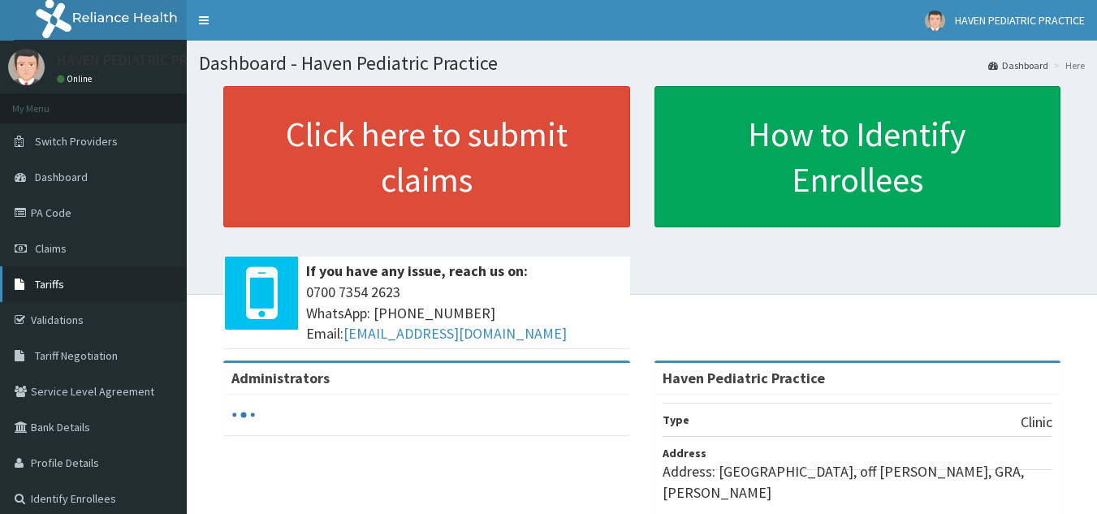
click at [50, 284] on span "Tariffs" at bounding box center [49, 284] width 29 height 15
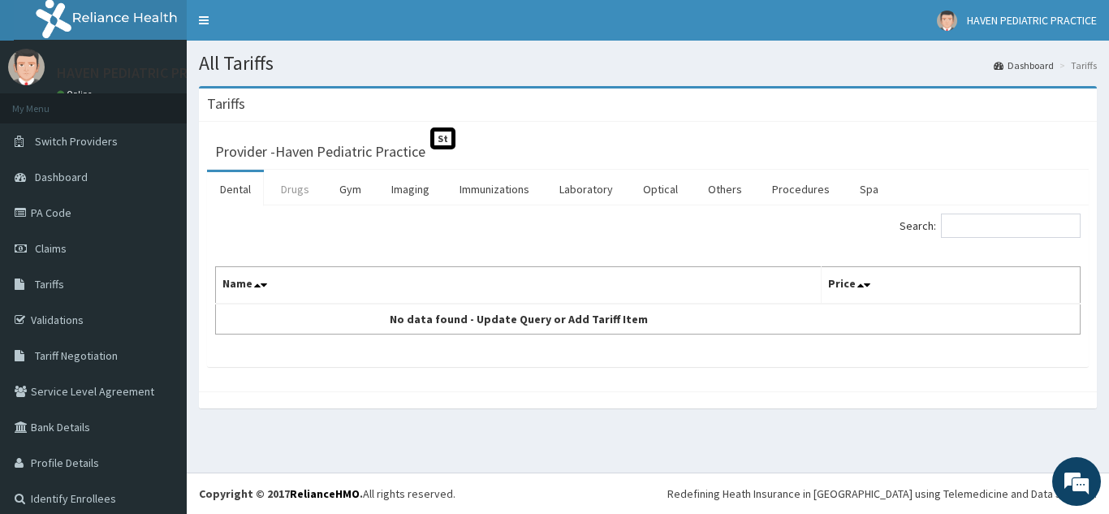
click at [303, 194] on link "Drugs" at bounding box center [295, 189] width 54 height 34
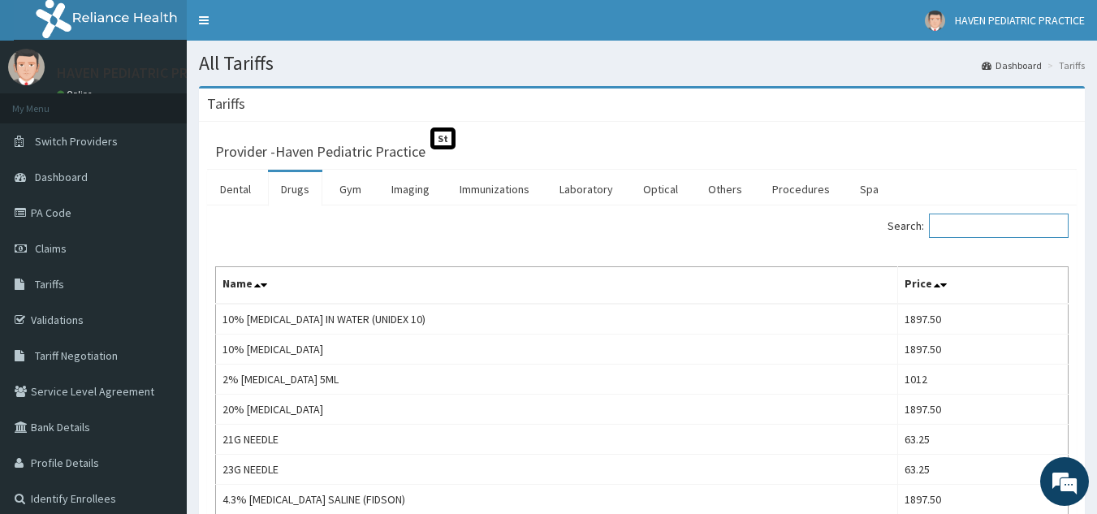
click at [978, 219] on input "Search:" at bounding box center [998, 225] width 140 height 24
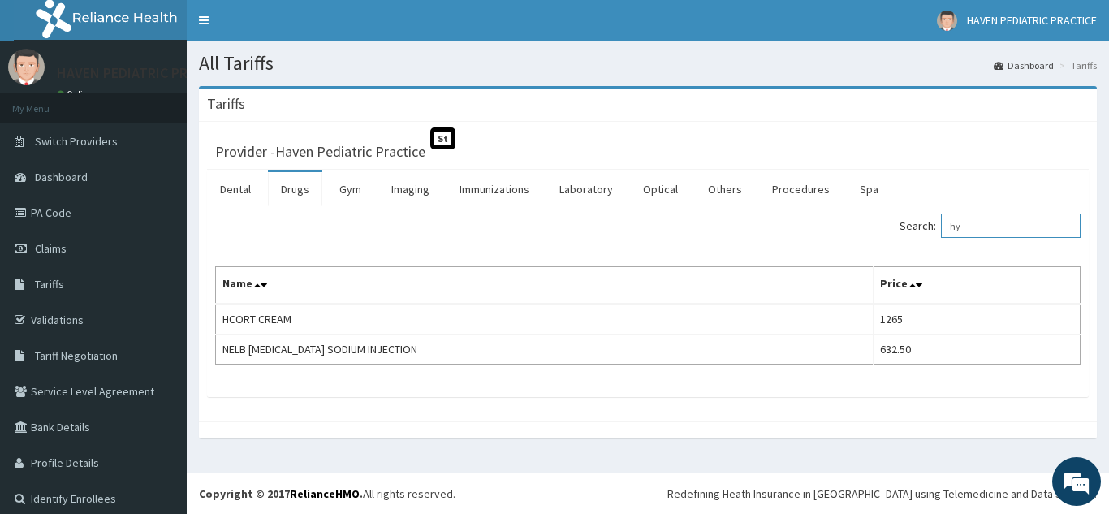
type input "h"
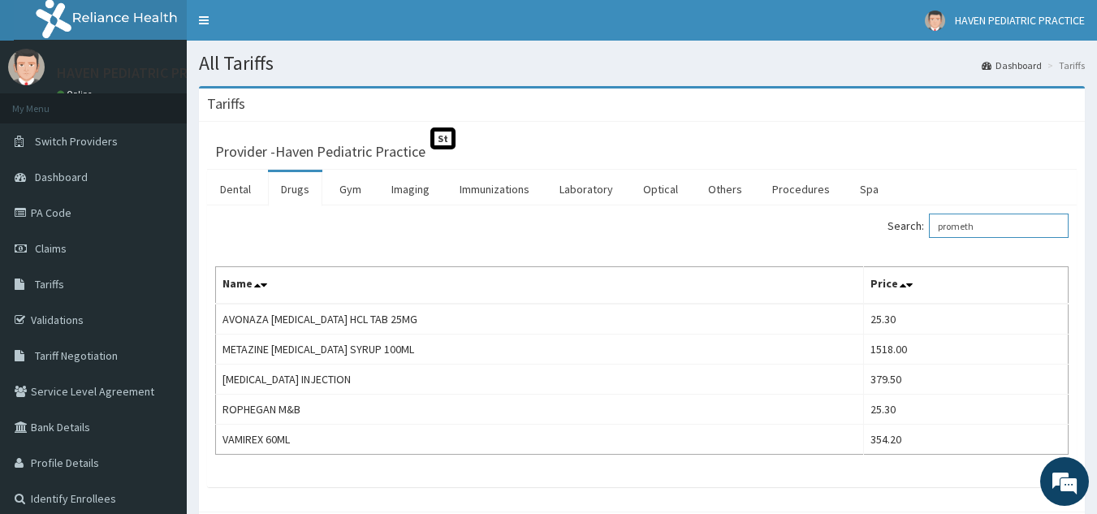
type input "prometh"
click at [58, 252] on span "Claims" at bounding box center [51, 248] width 32 height 15
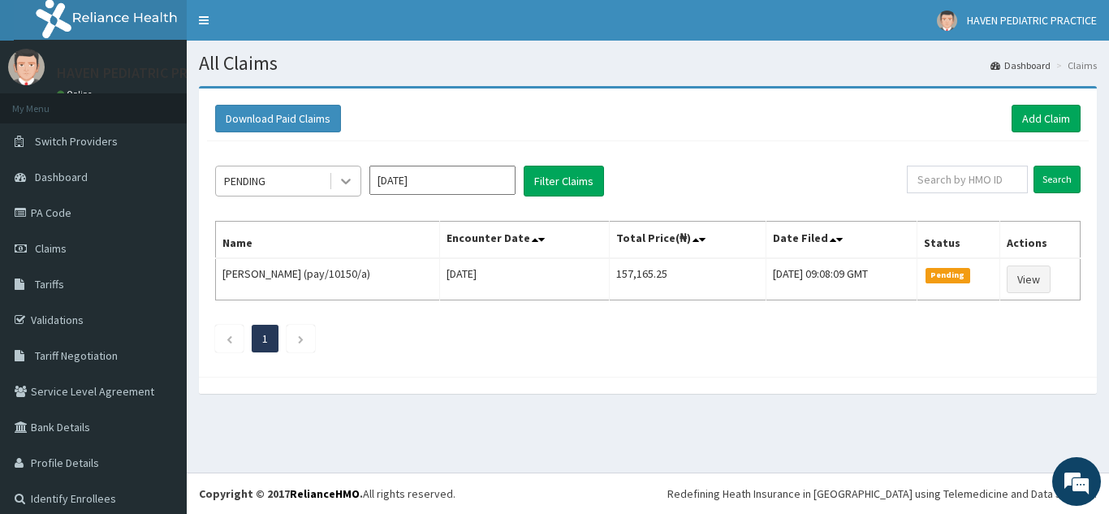
click at [348, 181] on icon at bounding box center [346, 182] width 10 height 6
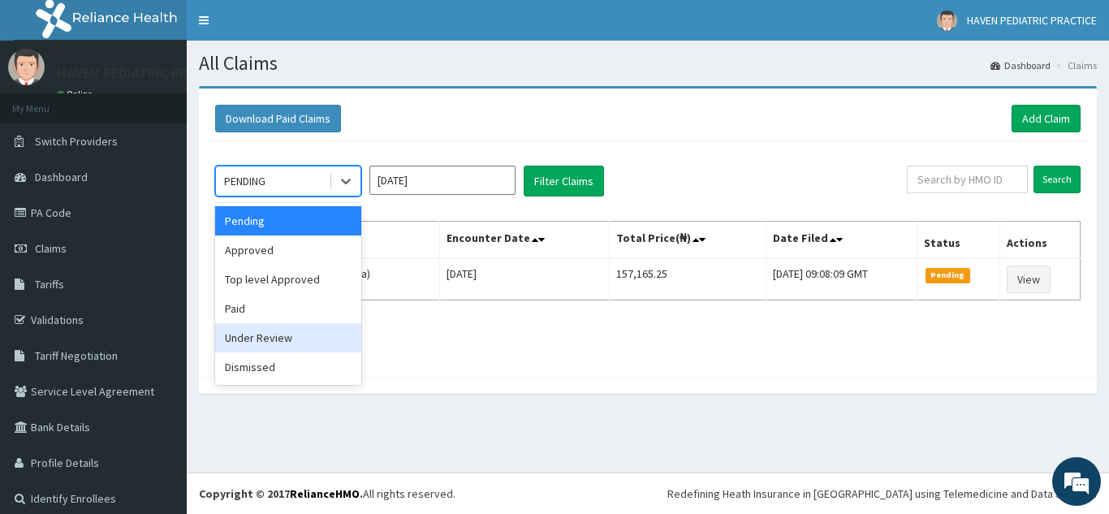
click at [279, 342] on div "Under Review" at bounding box center [288, 337] width 146 height 29
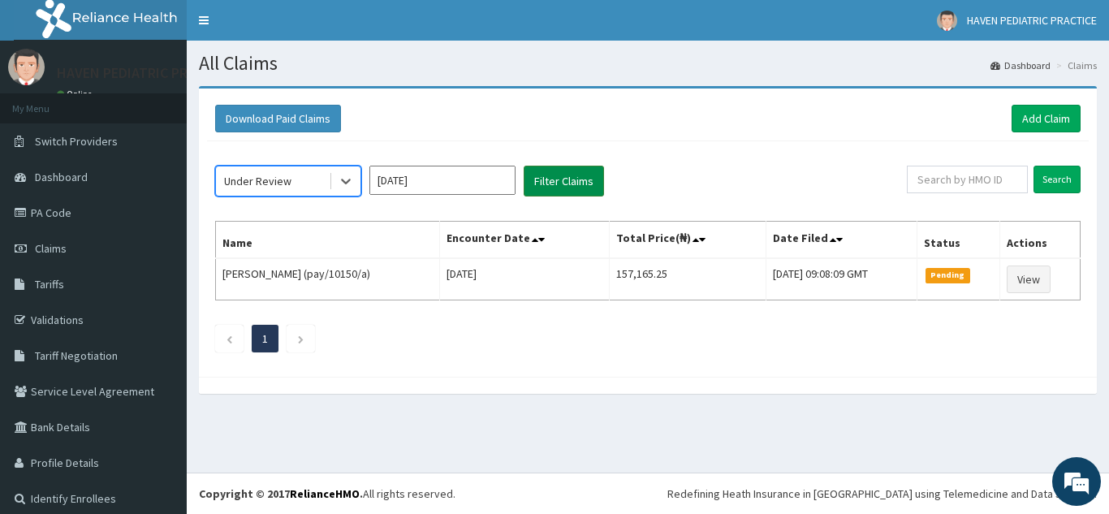
click at [558, 181] on button "Filter Claims" at bounding box center [563, 181] width 80 height 31
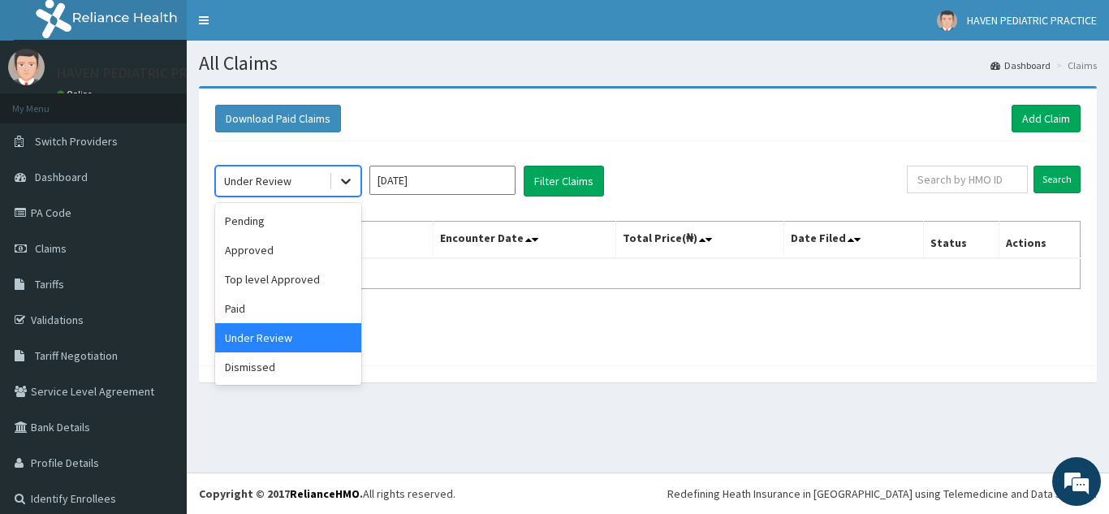
click at [342, 179] on icon at bounding box center [346, 182] width 10 height 6
click at [286, 308] on div "Paid" at bounding box center [288, 308] width 146 height 29
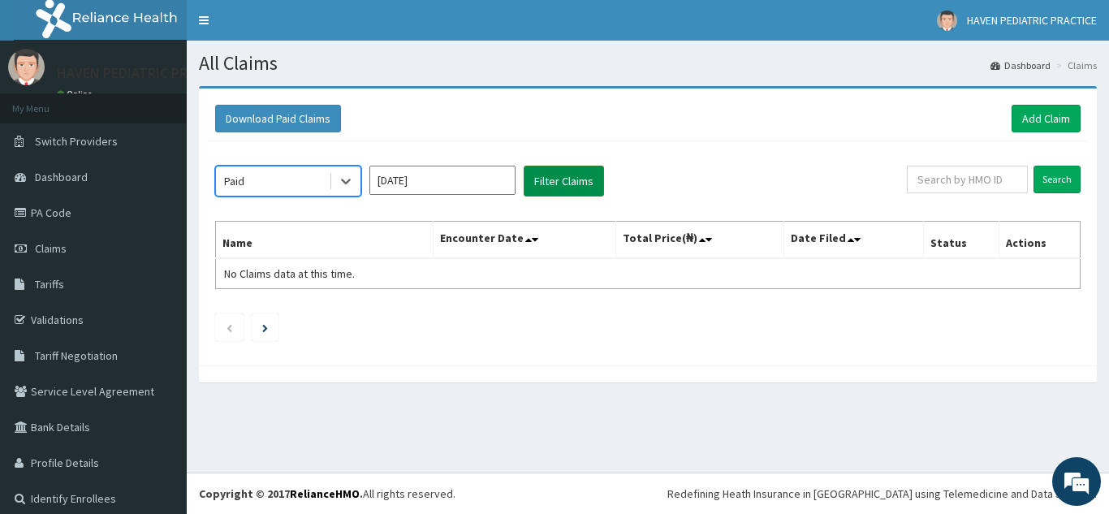
click at [561, 179] on button "Filter Claims" at bounding box center [563, 181] width 80 height 31
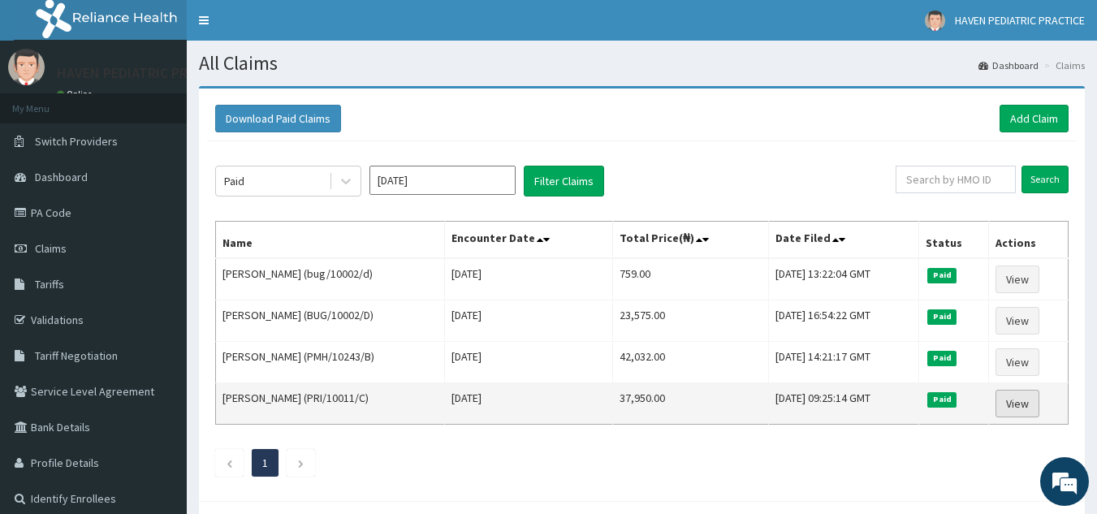
click at [1030, 403] on link "View" at bounding box center [1017, 404] width 44 height 28
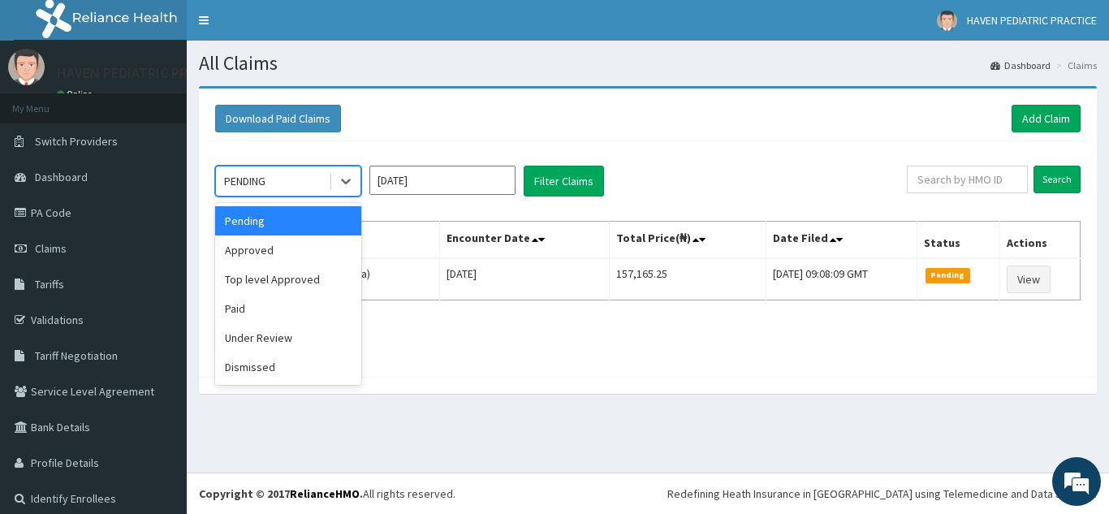
click at [349, 182] on icon at bounding box center [346, 181] width 16 height 16
click at [291, 252] on div "Approved" at bounding box center [288, 249] width 146 height 29
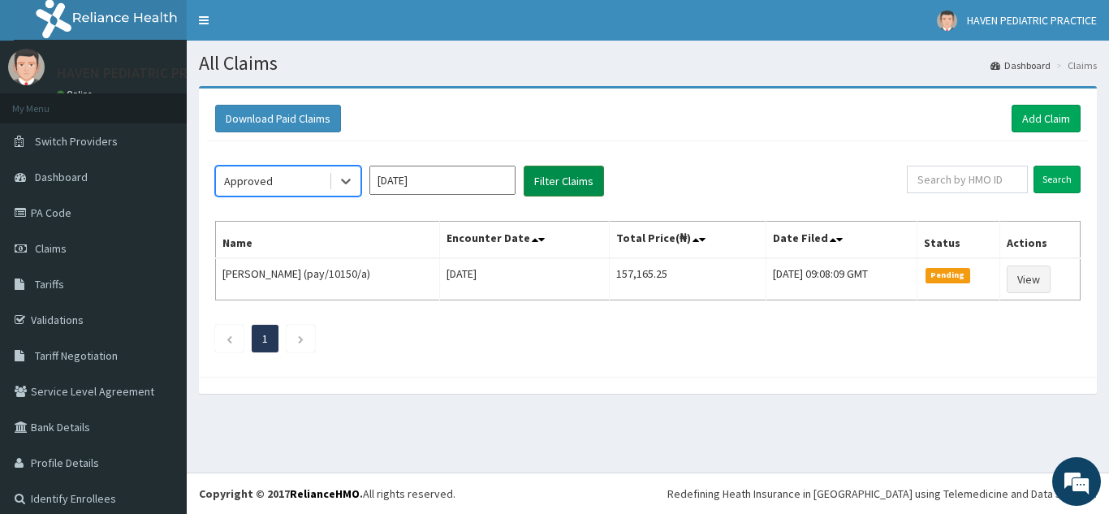
click at [564, 183] on button "Filter Claims" at bounding box center [563, 181] width 80 height 31
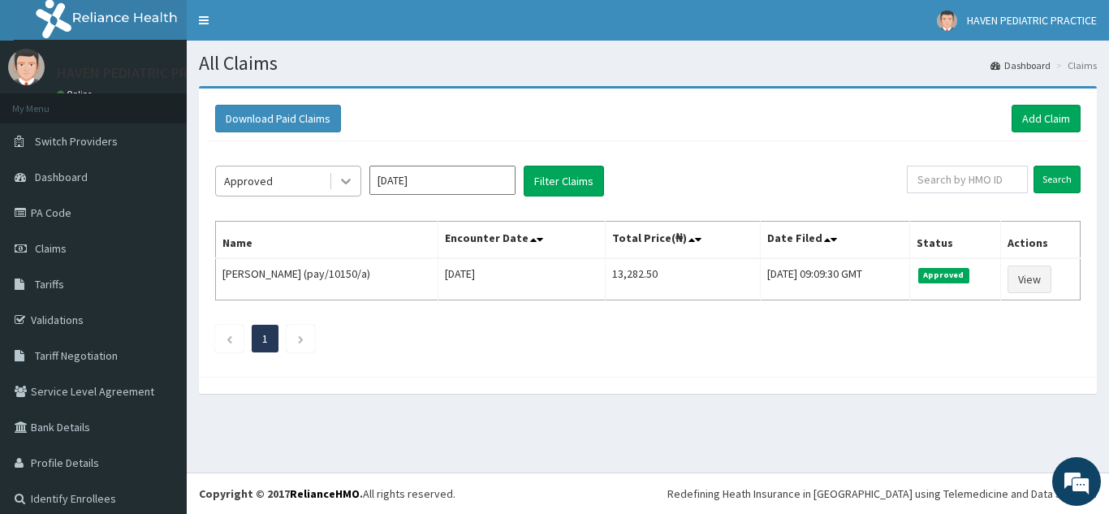
click at [347, 184] on icon at bounding box center [346, 181] width 16 height 16
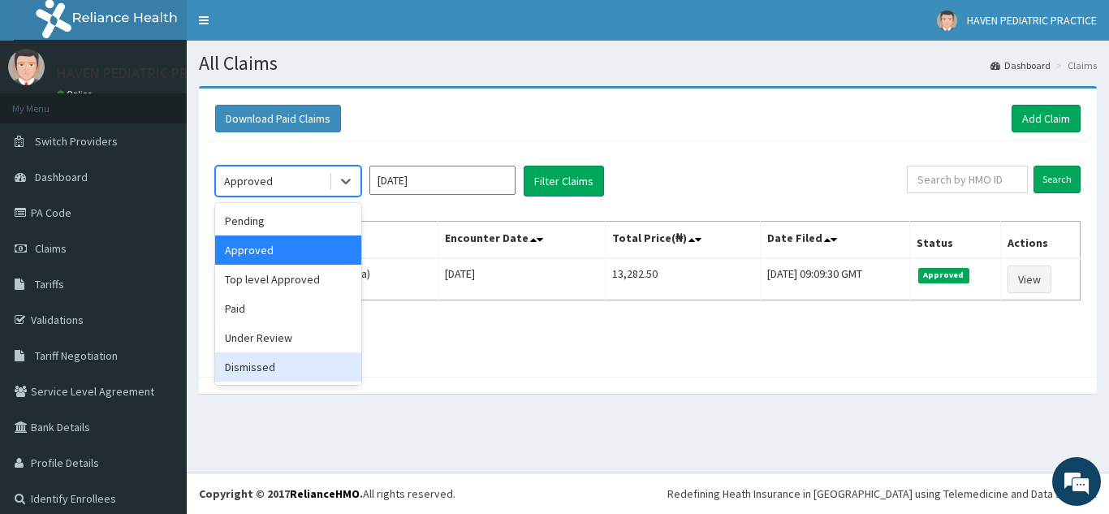
click at [288, 368] on div "Dismissed" at bounding box center [288, 366] width 146 height 29
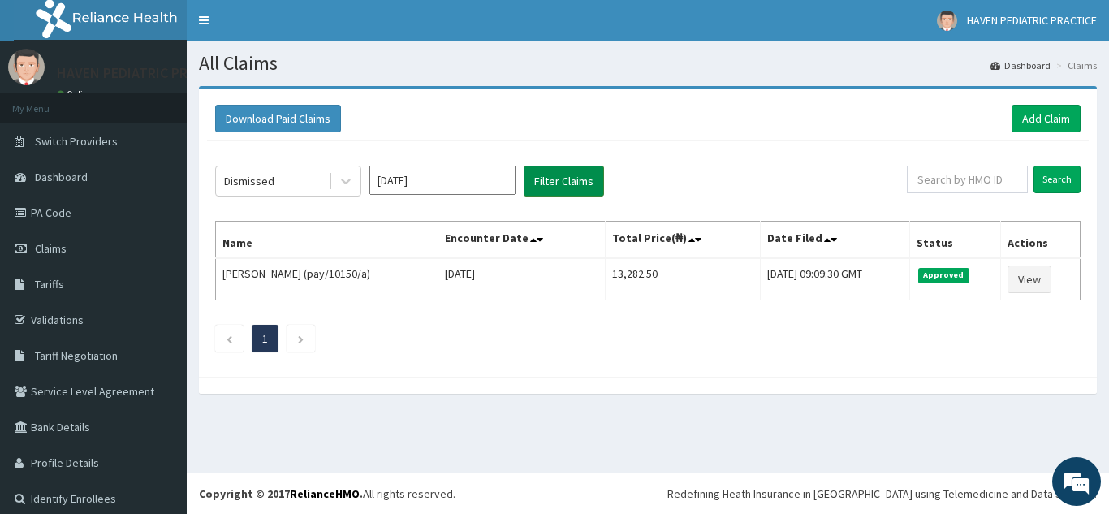
click at [564, 174] on button "Filter Claims" at bounding box center [563, 181] width 80 height 31
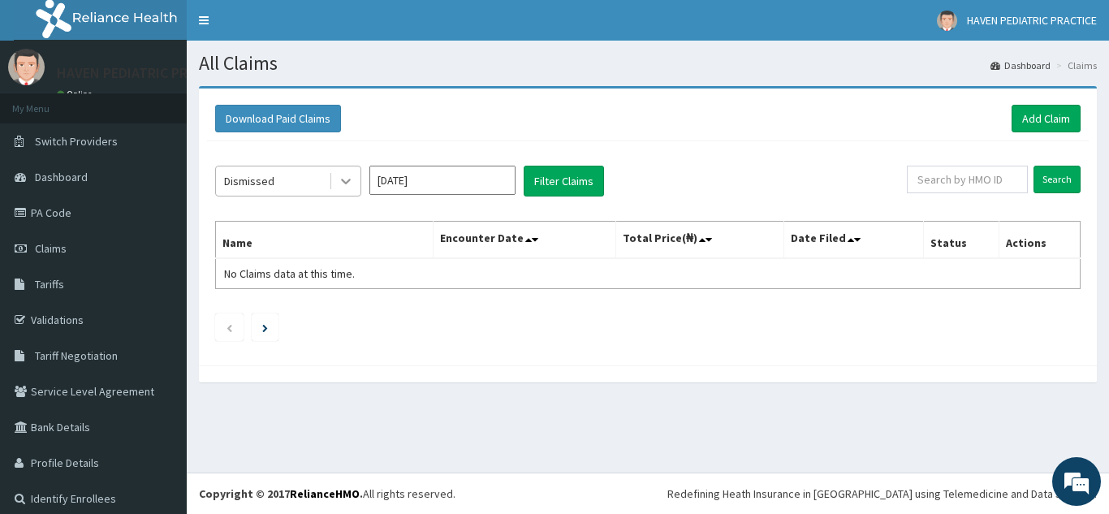
click at [337, 177] on div at bounding box center [345, 180] width 29 height 29
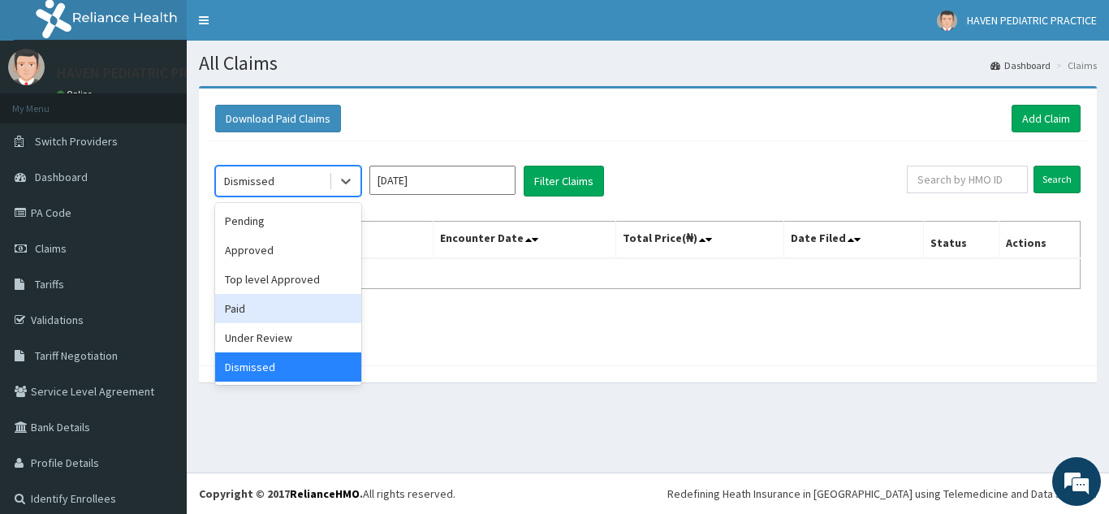
click at [265, 306] on div "Paid" at bounding box center [288, 308] width 146 height 29
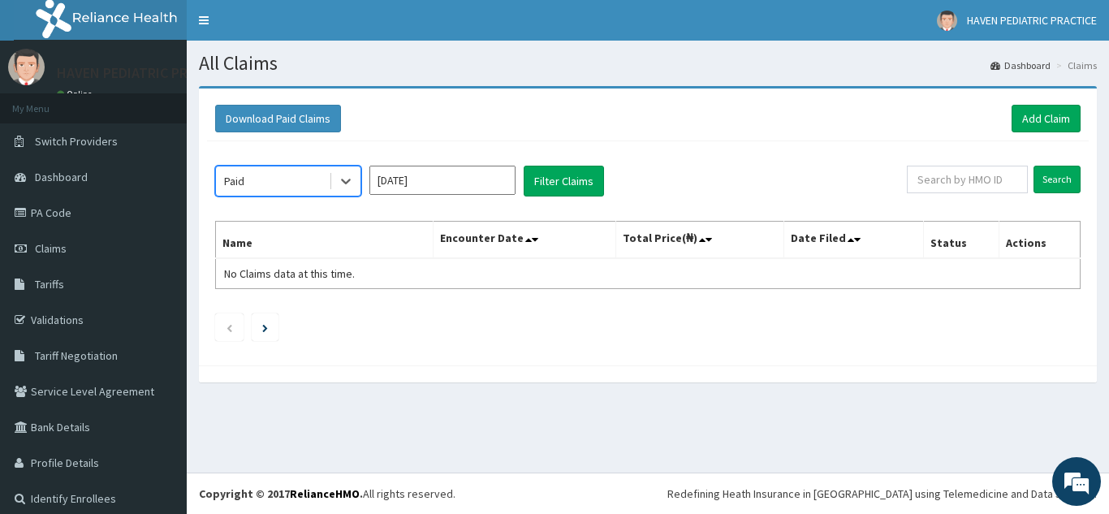
click at [463, 170] on input "[DATE]" at bounding box center [442, 180] width 146 height 29
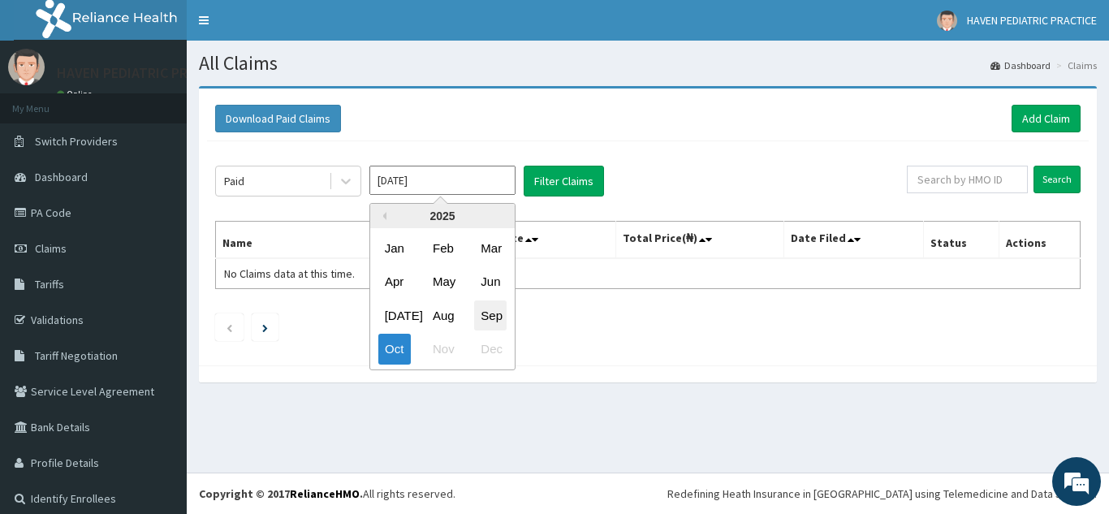
click at [485, 312] on div "Sep" at bounding box center [490, 315] width 32 height 30
type input "Sep 2025"
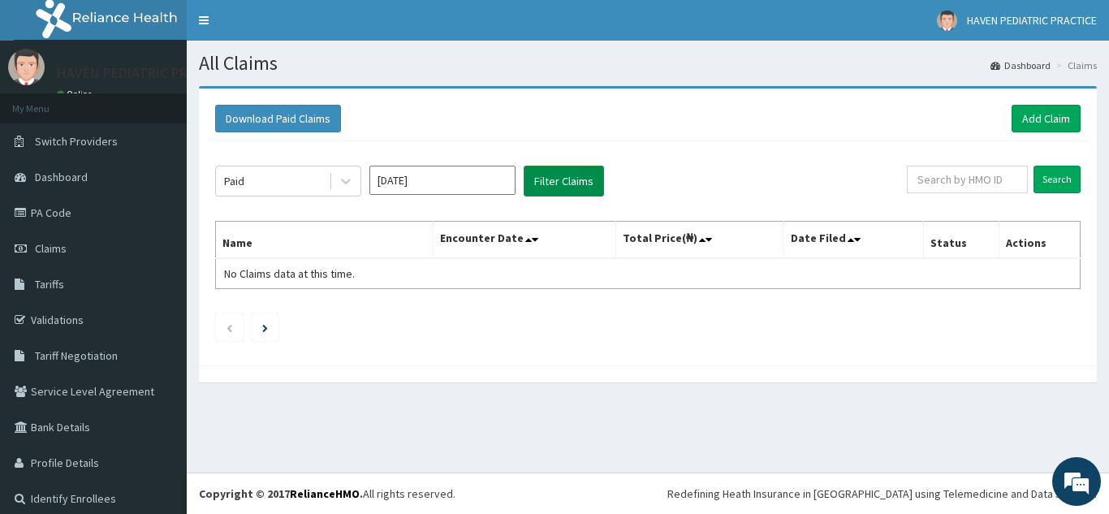
click at [547, 180] on button "Filter Claims" at bounding box center [563, 181] width 80 height 31
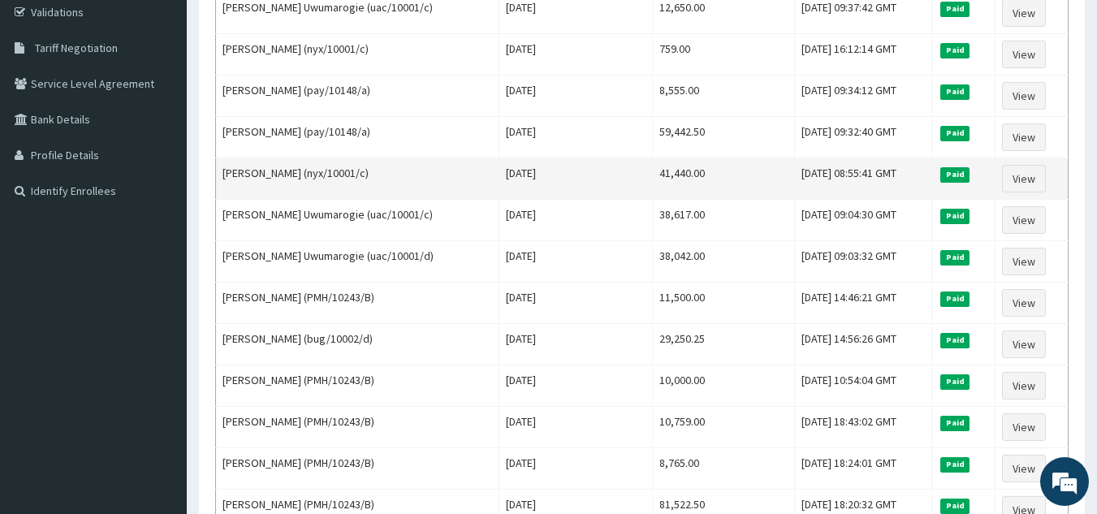
scroll to position [325, 0]
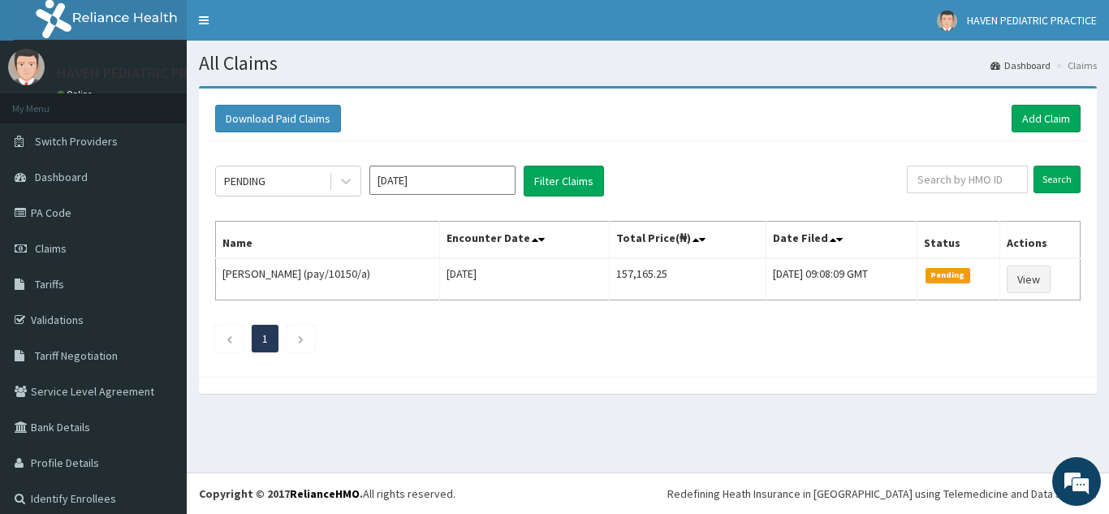
click at [459, 330] on ul "1" at bounding box center [647, 339] width 865 height 28
click at [350, 174] on icon at bounding box center [346, 181] width 16 height 16
click at [51, 219] on link "PA Code" at bounding box center [93, 213] width 187 height 36
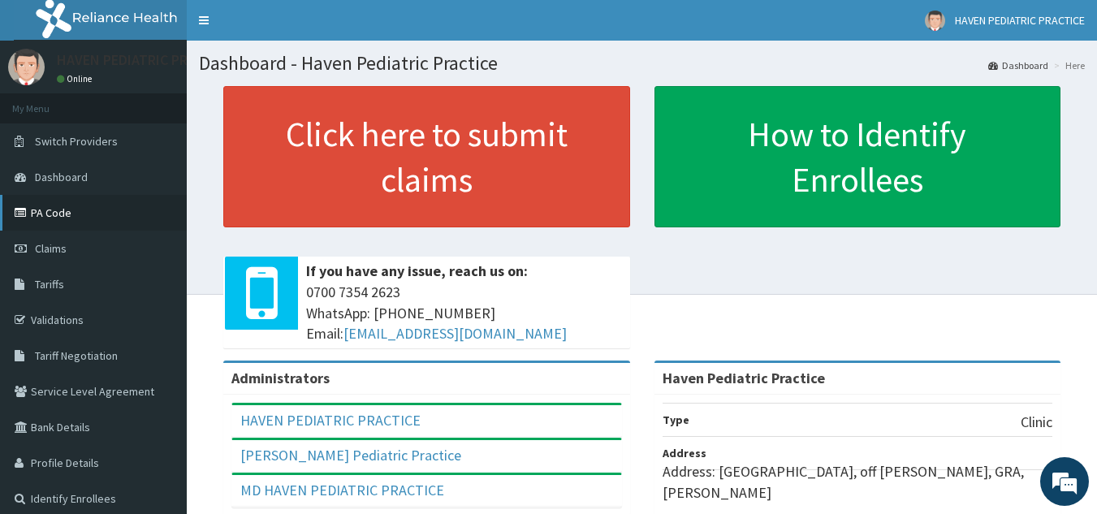
click at [62, 214] on link "PA Code" at bounding box center [93, 213] width 187 height 36
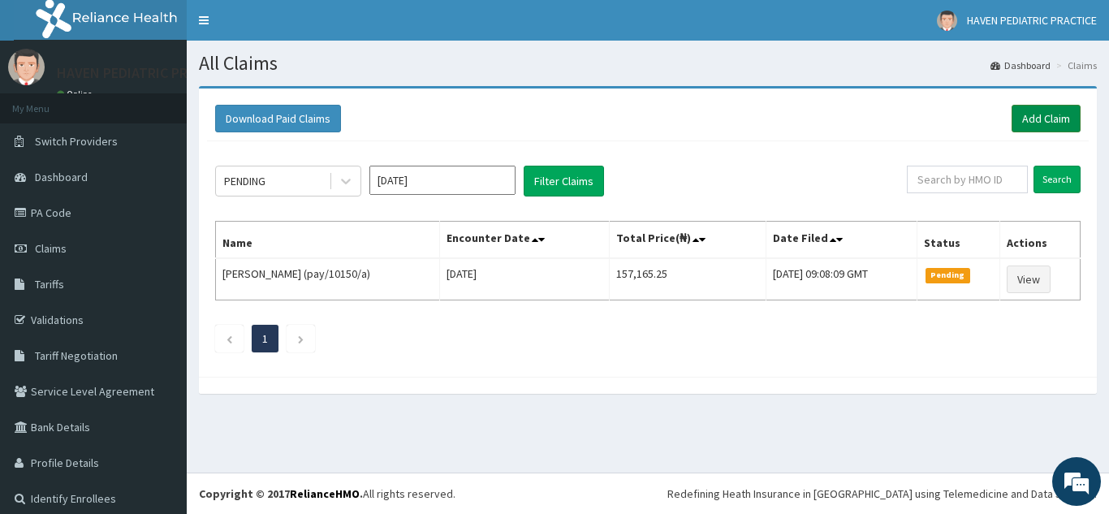
click at [1037, 121] on link "Add Claim" at bounding box center [1045, 119] width 69 height 28
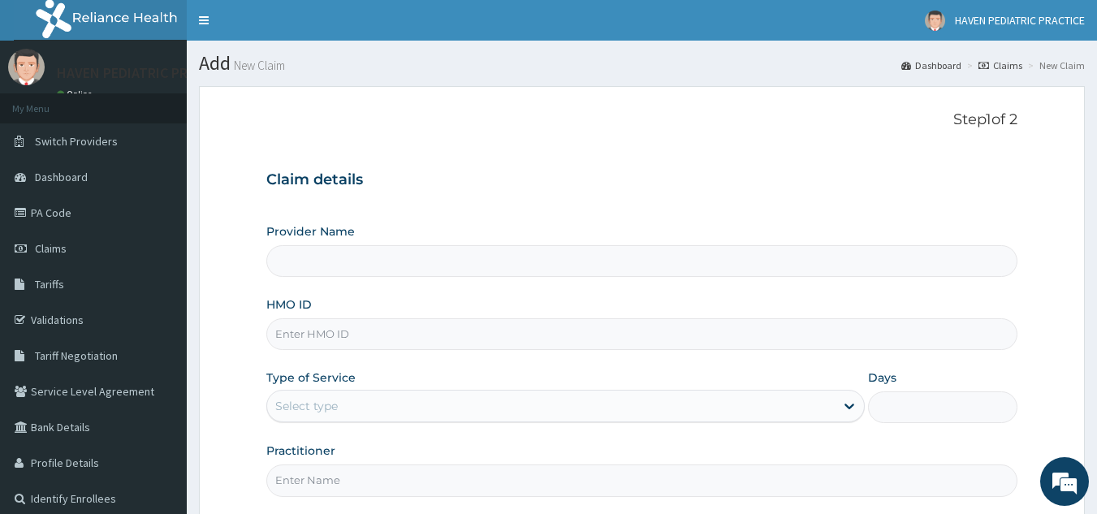
type input "Haven Pediatric Practice"
drag, startPoint x: 401, startPoint y: 258, endPoint x: 363, endPoint y: 333, distance: 83.8
paste input "pay/10150/a"
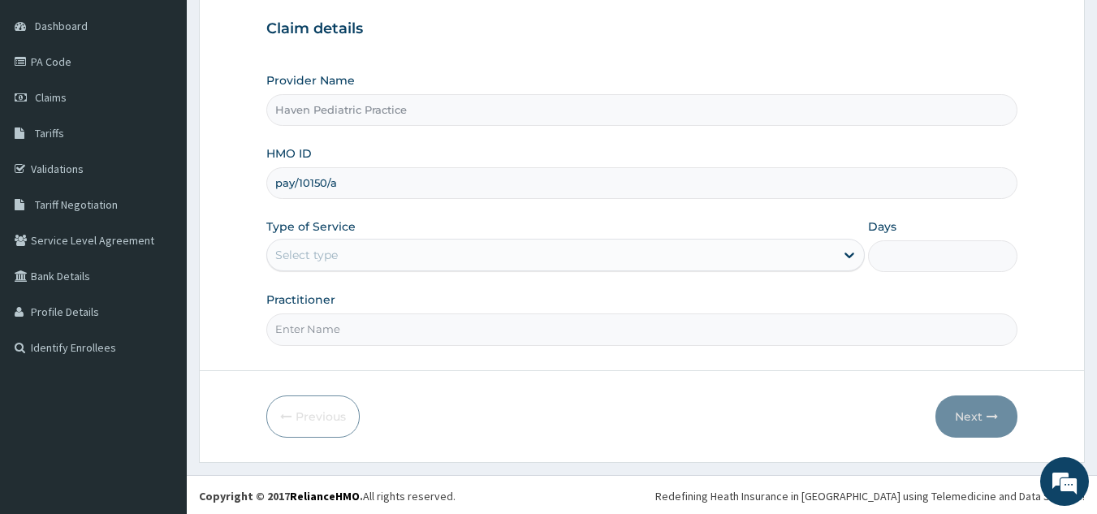
scroll to position [153, 0]
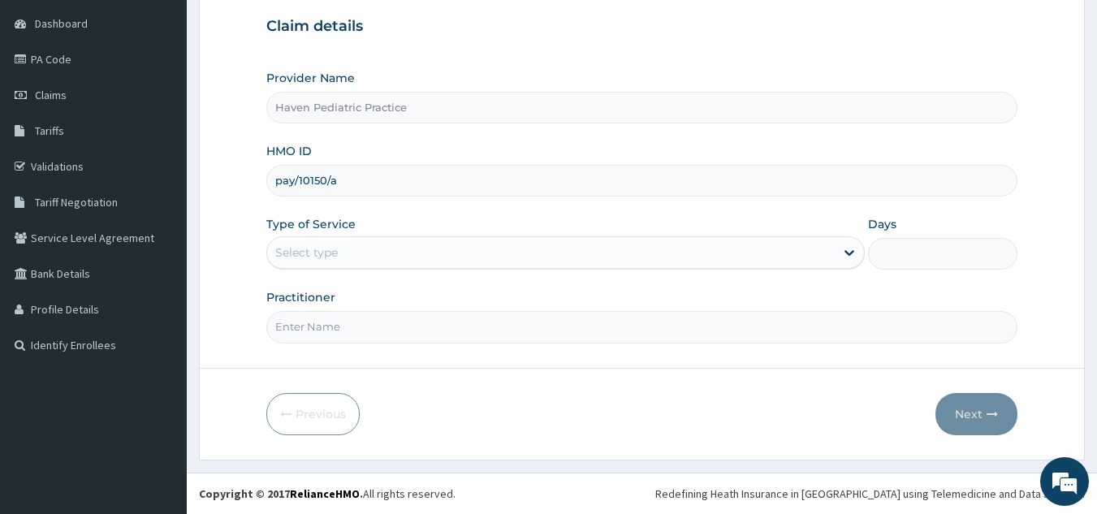
type input "pay/10150/a"
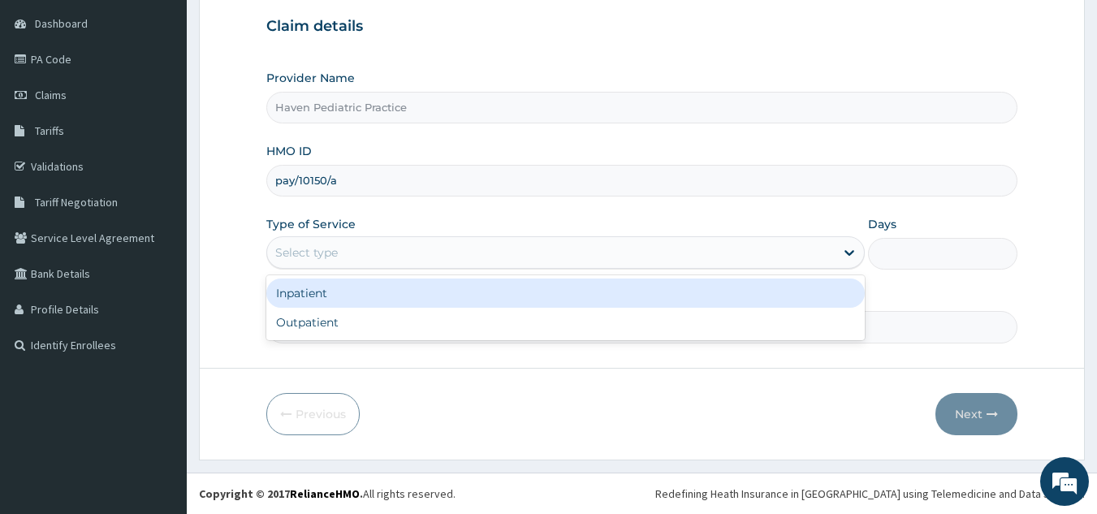
click at [431, 249] on div "Select type" at bounding box center [550, 252] width 567 height 26
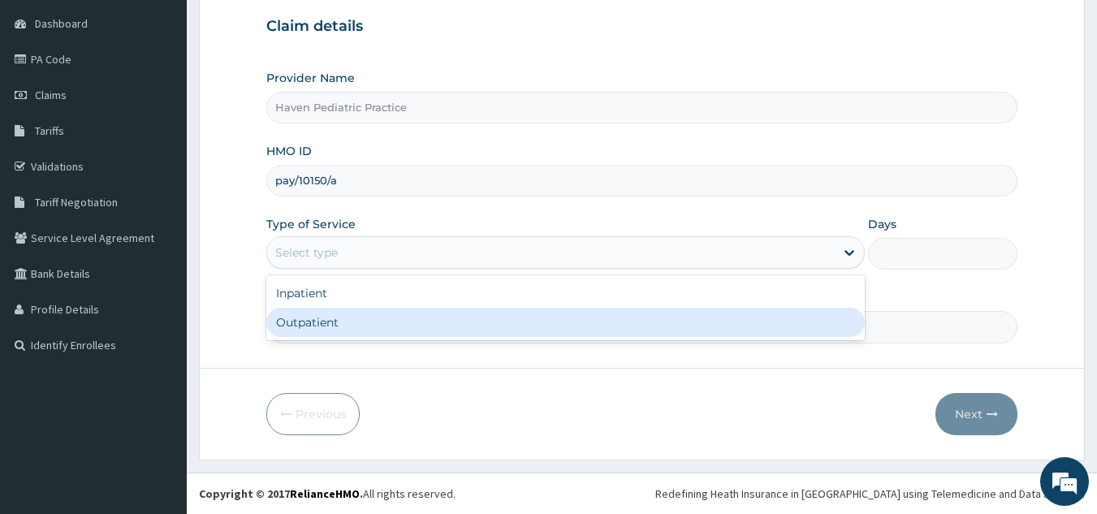
scroll to position [0, 0]
click at [355, 326] on div "Outpatient" at bounding box center [565, 322] width 598 height 29
type input "1"
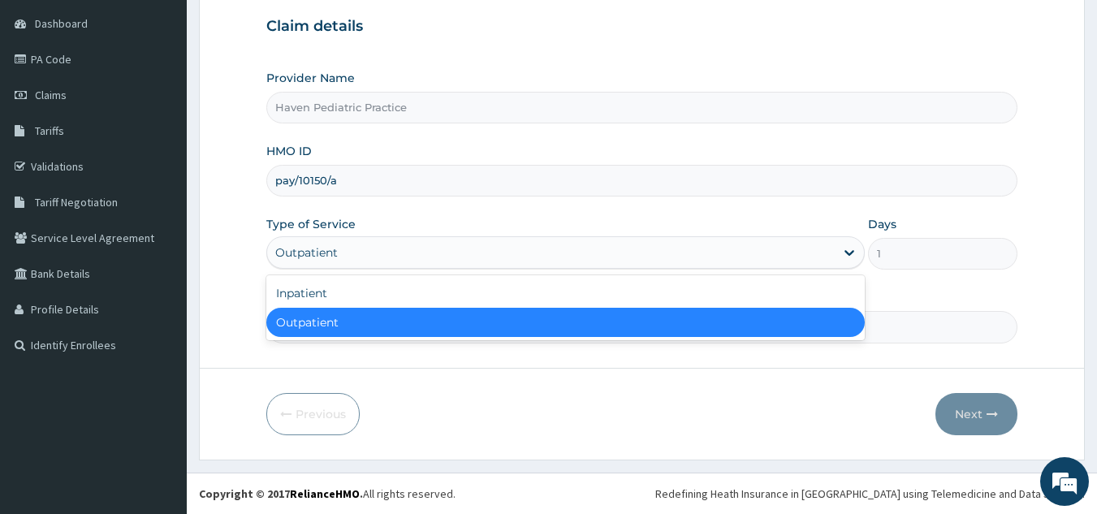
click at [448, 252] on div "Outpatient" at bounding box center [550, 252] width 567 height 26
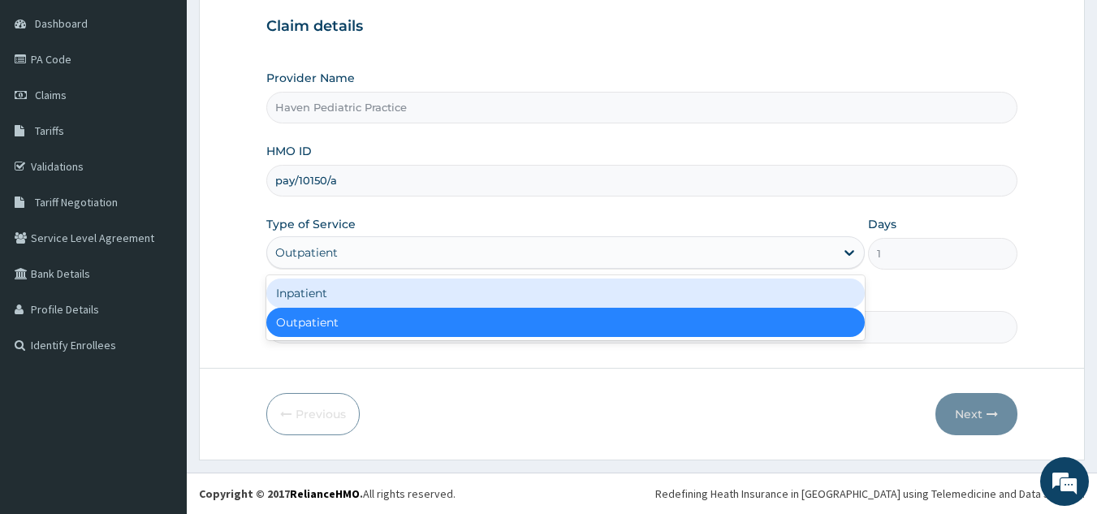
click at [422, 301] on div "Inpatient" at bounding box center [565, 292] width 598 height 29
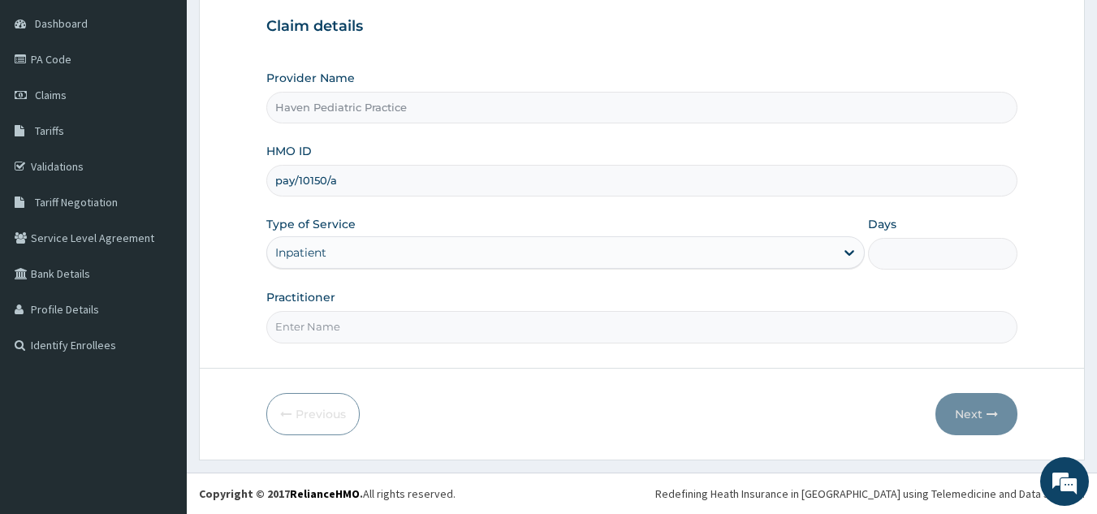
click at [934, 256] on input "Days" at bounding box center [942, 254] width 149 height 32
type input "3"
click at [424, 321] on input "Practitioner" at bounding box center [642, 327] width 752 height 32
type input "Dr. Odedina"
click at [972, 408] on button "Next" at bounding box center [976, 414] width 82 height 42
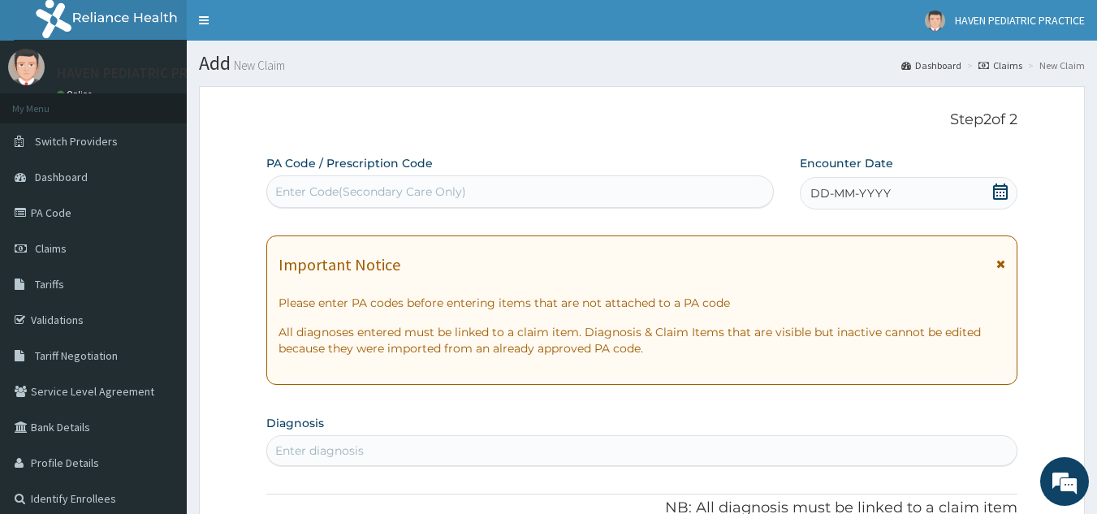
click at [429, 194] on div "Enter Code(Secondary Care Only)" at bounding box center [370, 191] width 191 height 16
paste input "PA/00EEC1"
type input "PA/00EEC1"
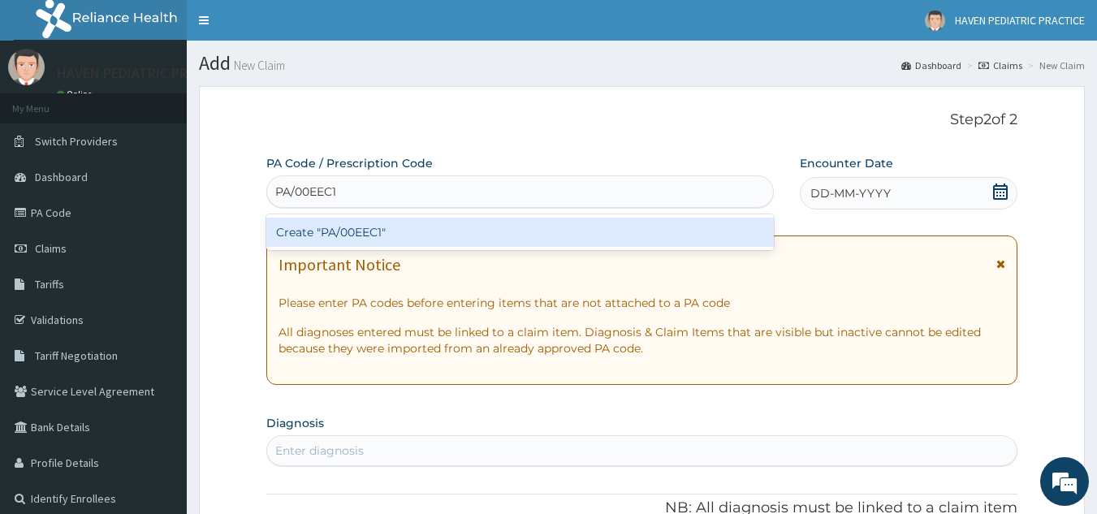
click at [428, 229] on div "Create "PA/00EEC1"" at bounding box center [520, 232] width 508 height 29
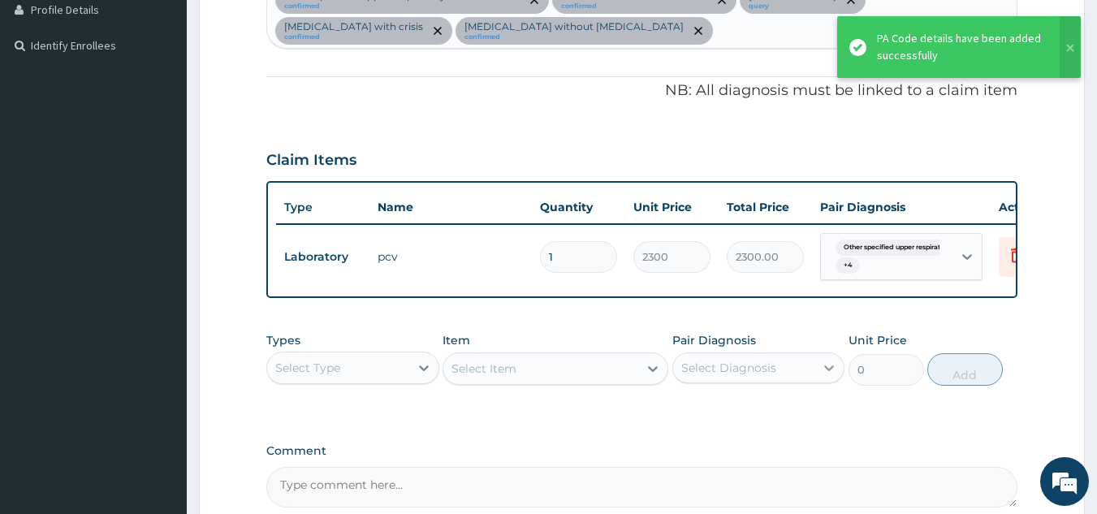
scroll to position [629, 0]
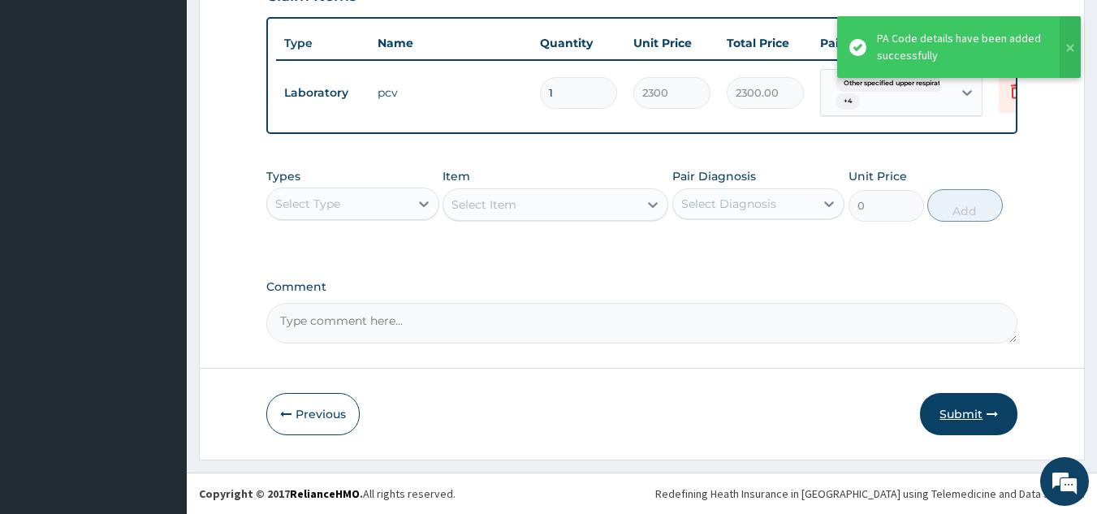
click at [970, 411] on button "Submit" at bounding box center [968, 414] width 97 height 42
